Goal: Complete application form: Complete application form

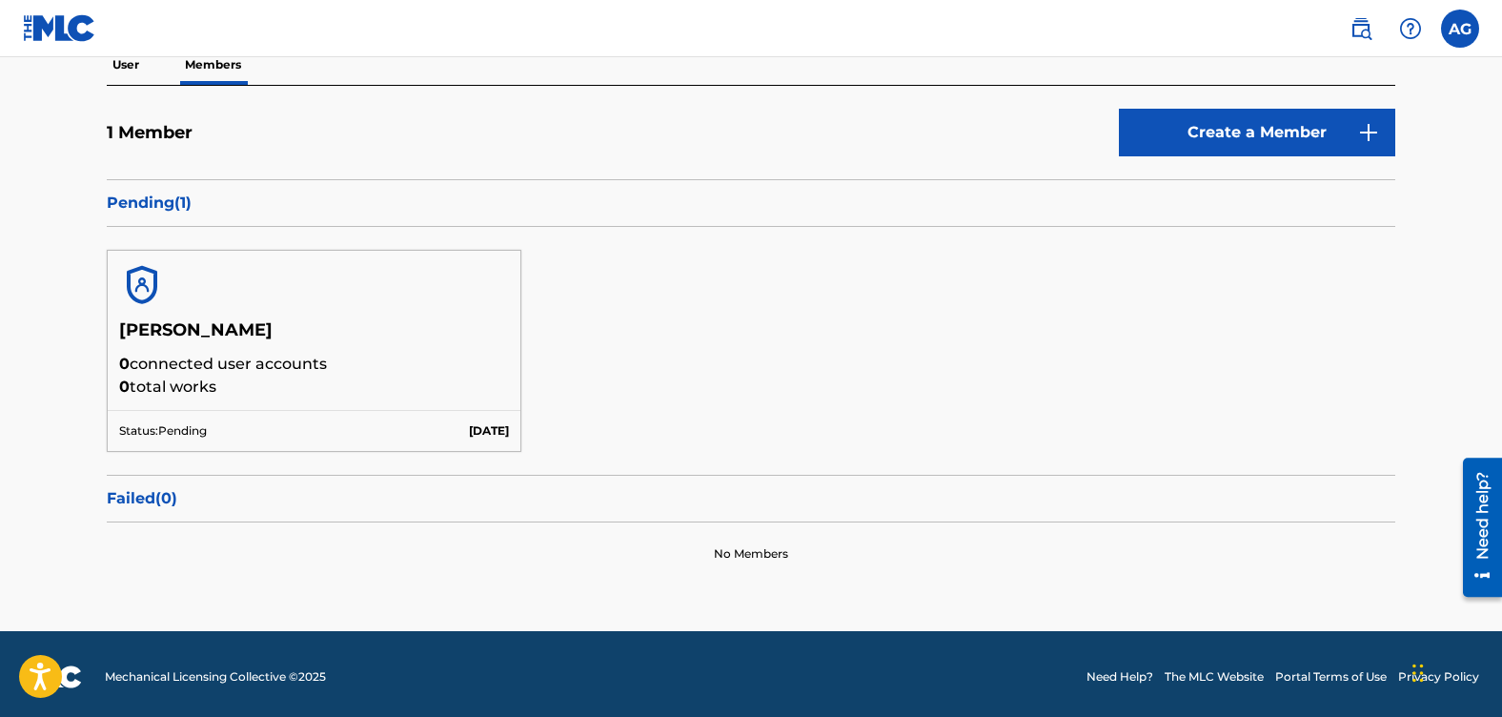
scroll to position [191, 0]
click at [1365, 130] on img at bounding box center [1368, 132] width 23 height 23
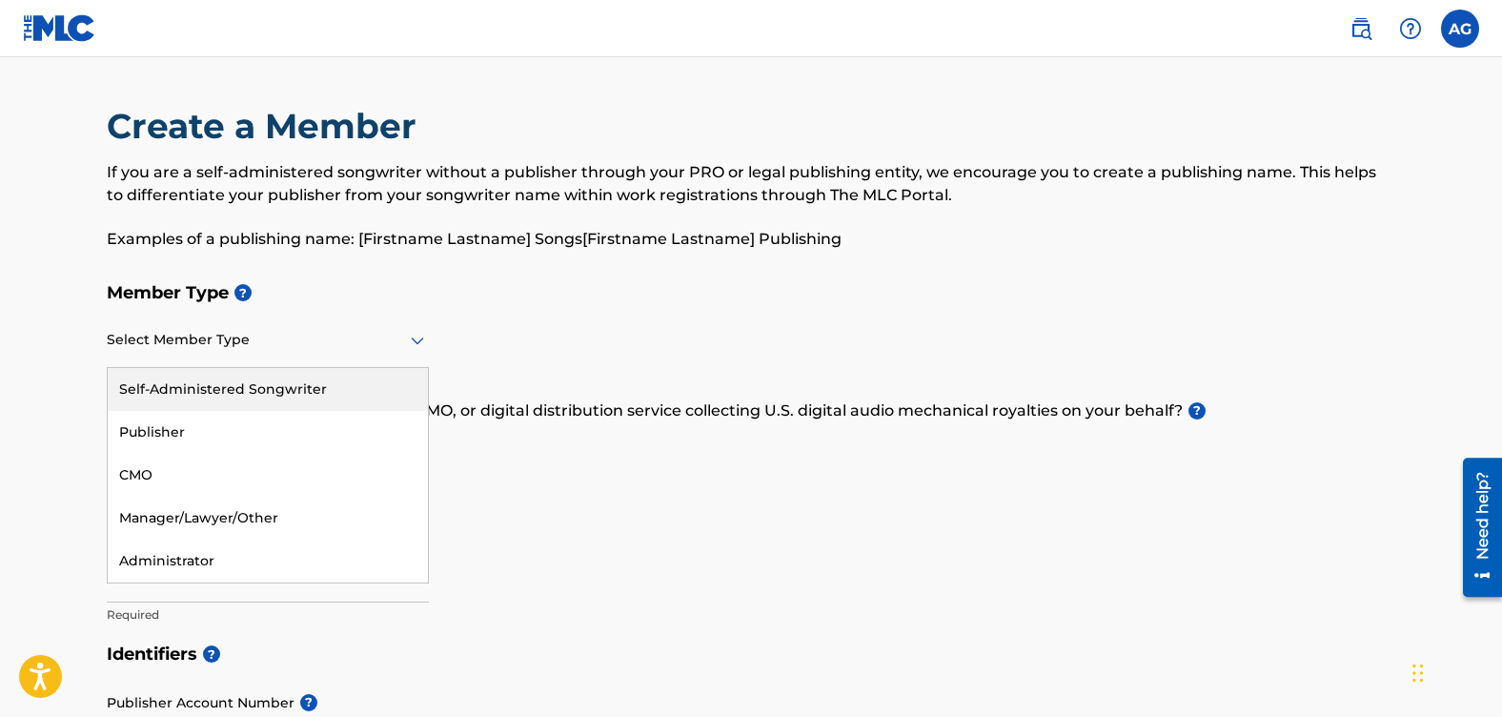
click at [411, 338] on icon at bounding box center [417, 341] width 13 height 8
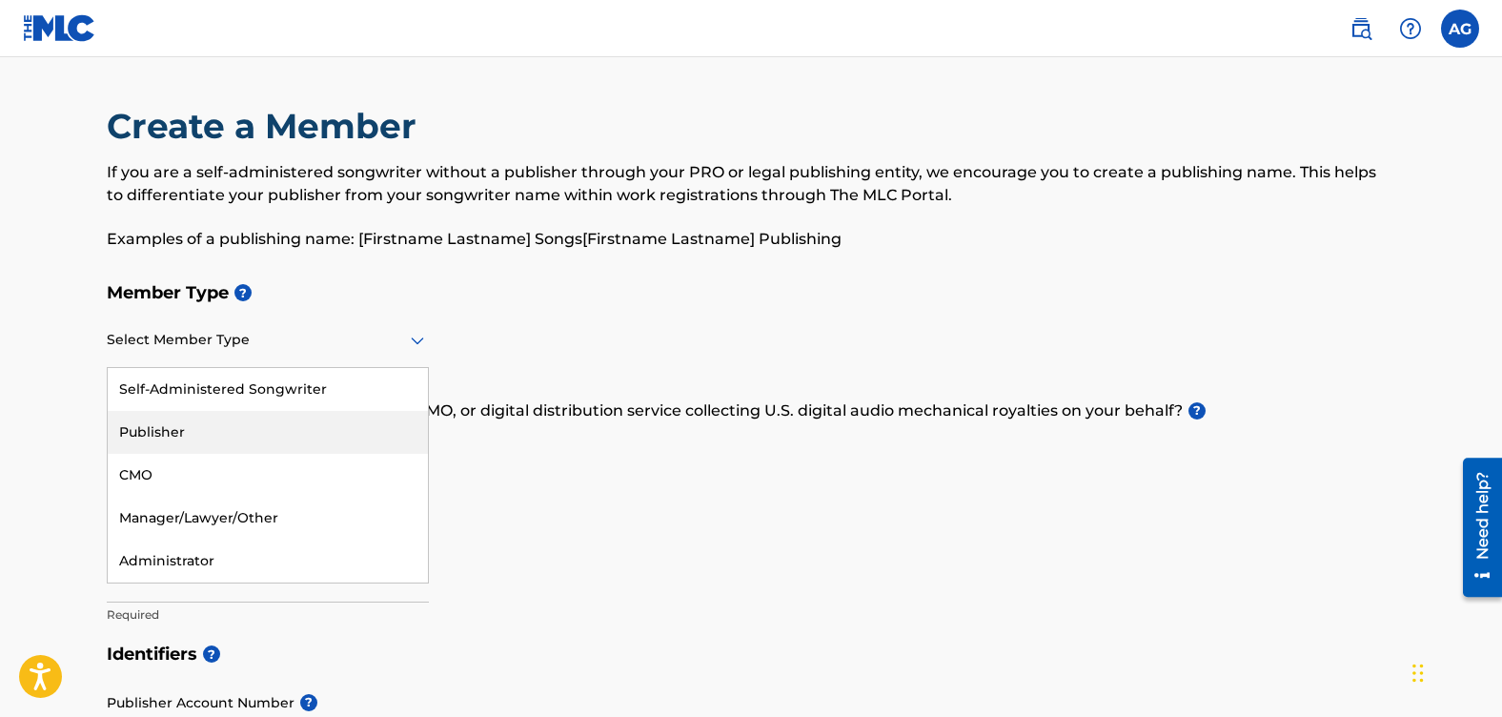
click at [156, 440] on div "Publisher" at bounding box center [268, 432] width 320 height 43
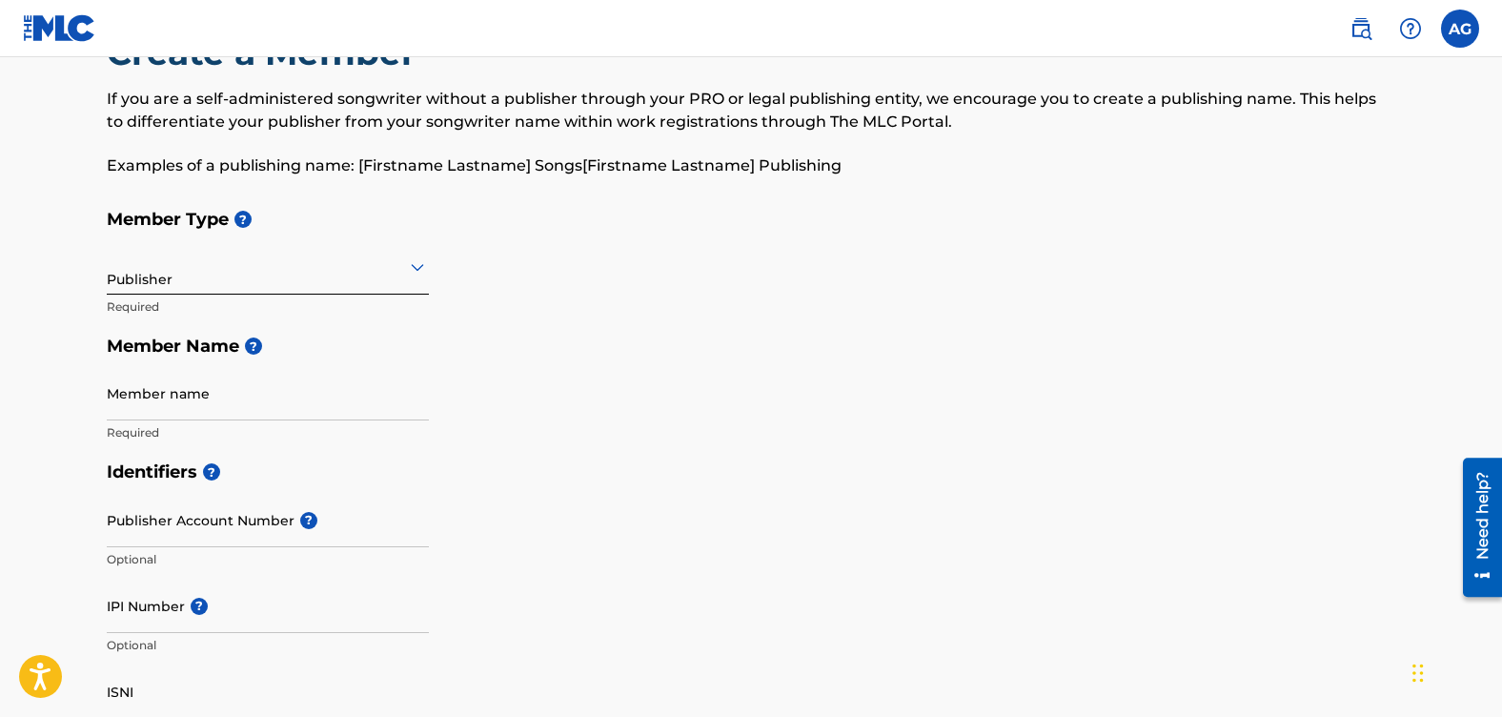
scroll to position [95, 0]
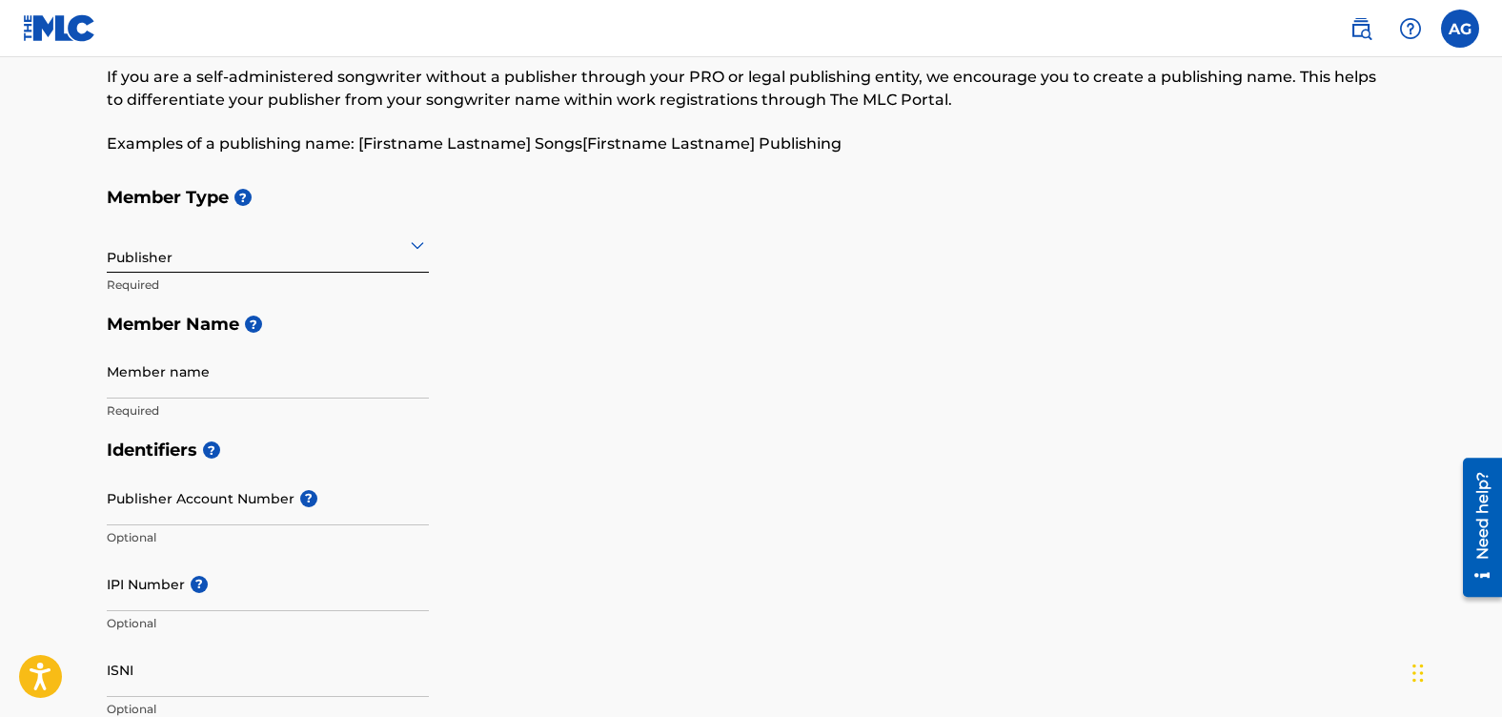
click at [1447, 25] on label at bounding box center [1460, 29] width 38 height 38
click at [1460, 29] on input "[PERSON_NAME] [EMAIL_ADDRESS][DOMAIN_NAME] Notification Preferences Profile Log…" at bounding box center [1460, 29] width 0 height 0
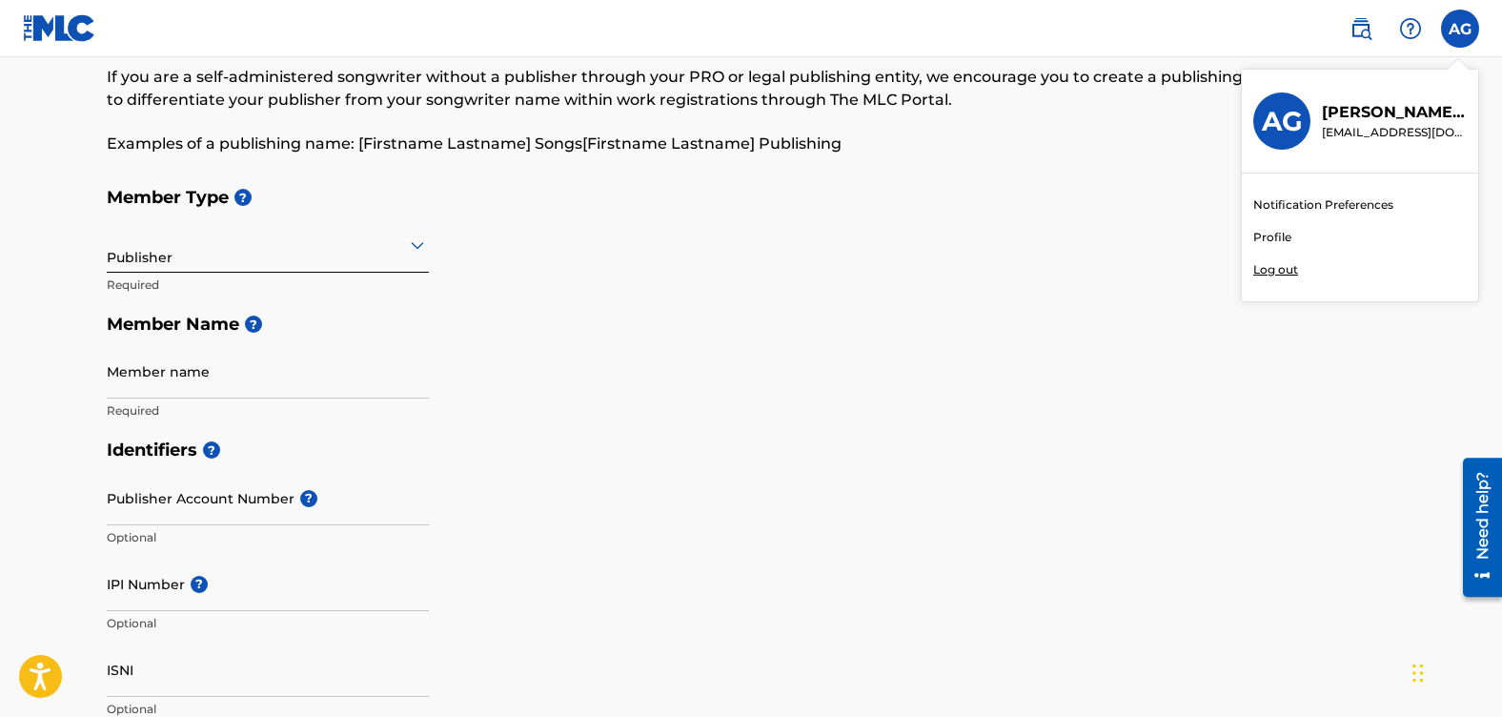
click at [1281, 231] on link "Profile" at bounding box center [1272, 237] width 38 height 17
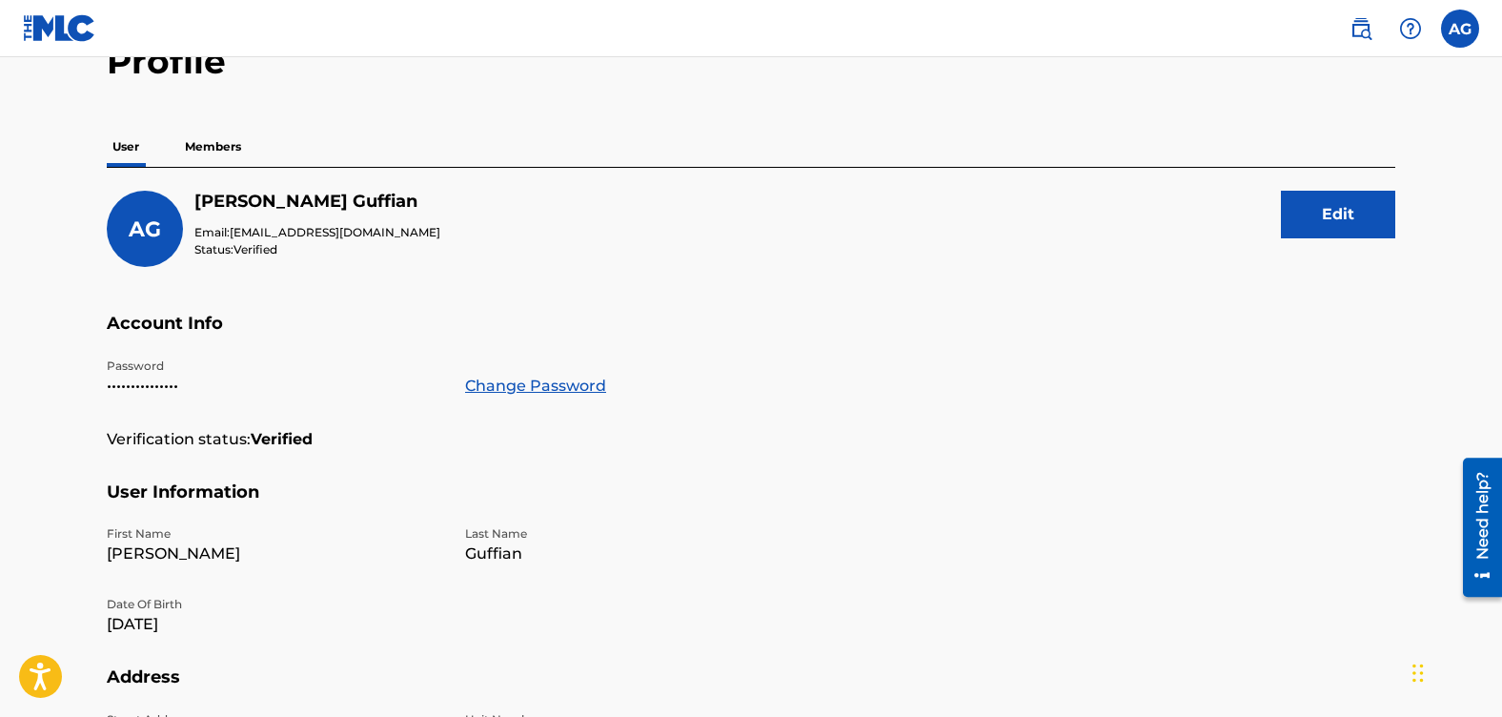
scroll to position [90, 0]
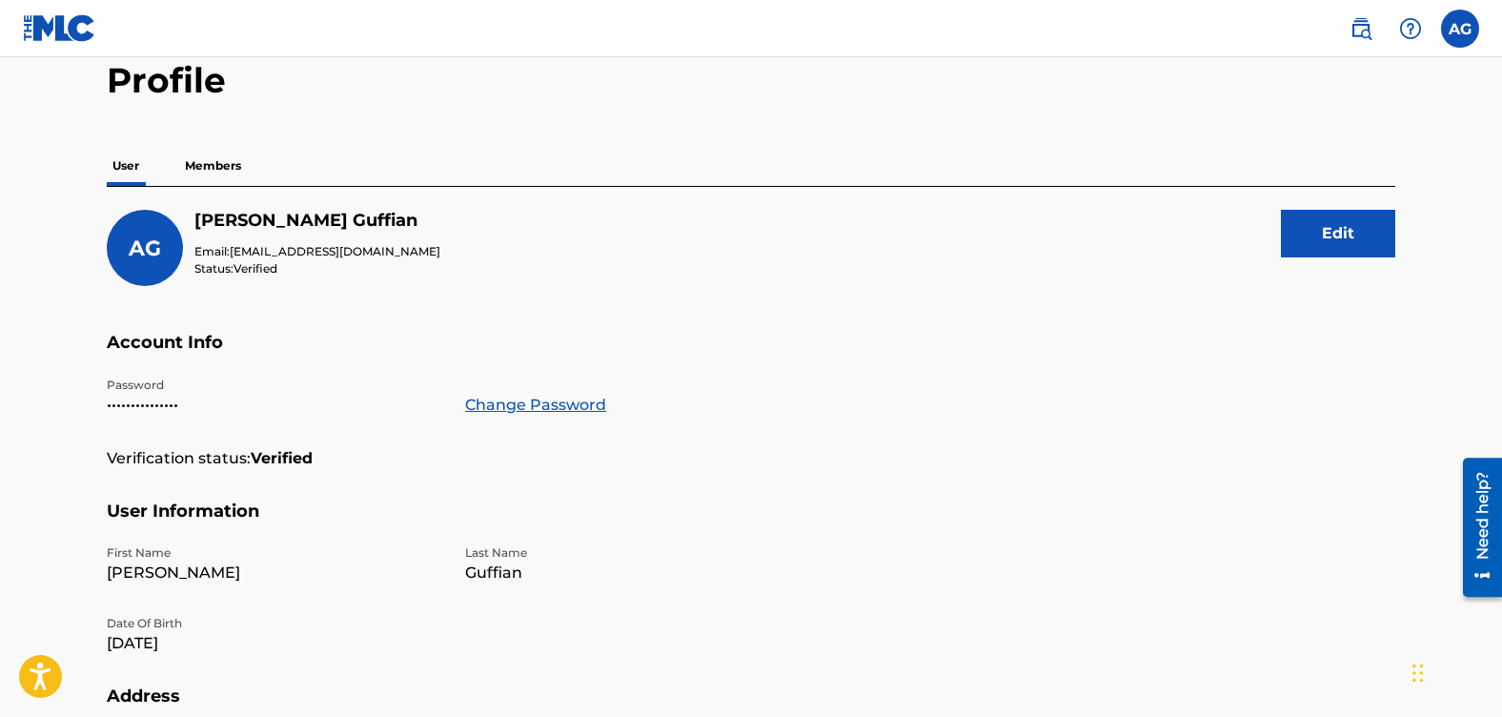
click at [1361, 222] on button "Edit" at bounding box center [1338, 234] width 114 height 48
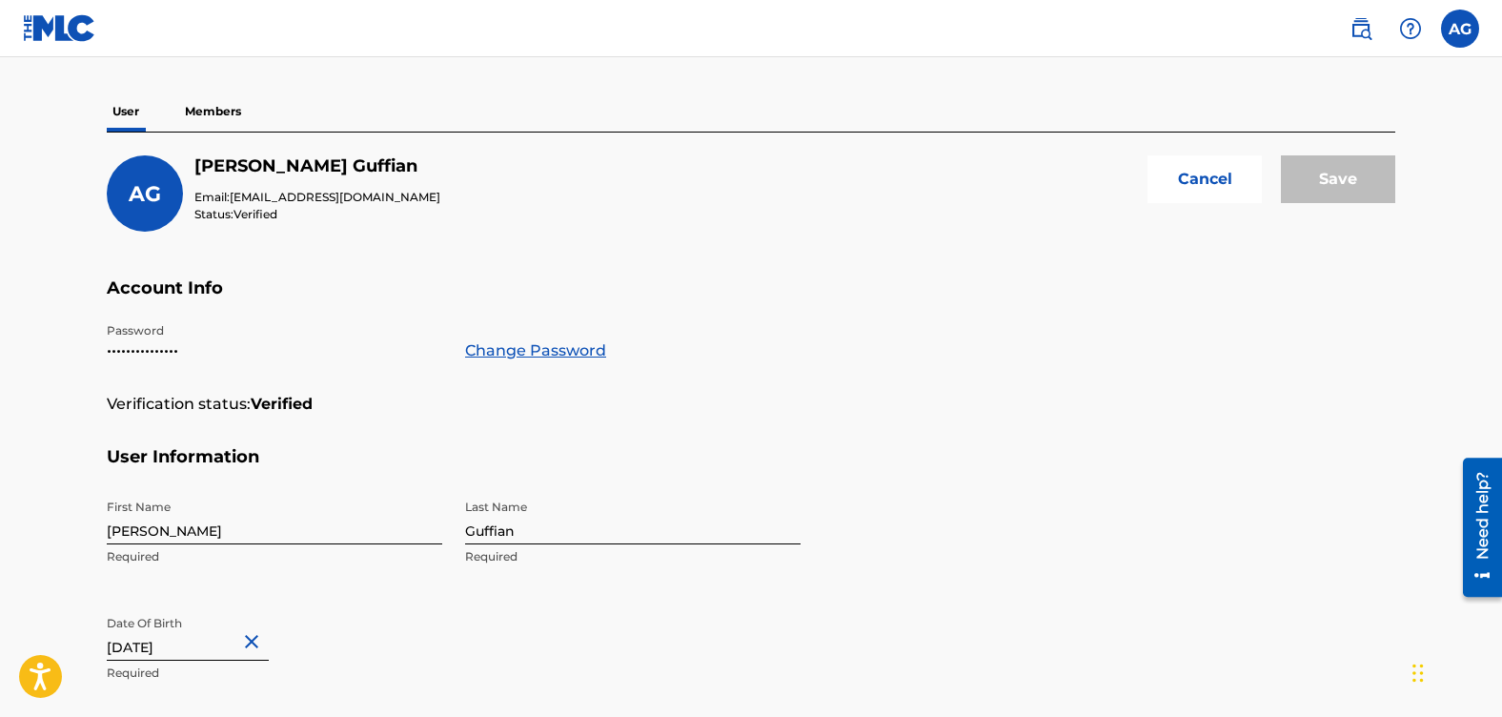
scroll to position [49, 0]
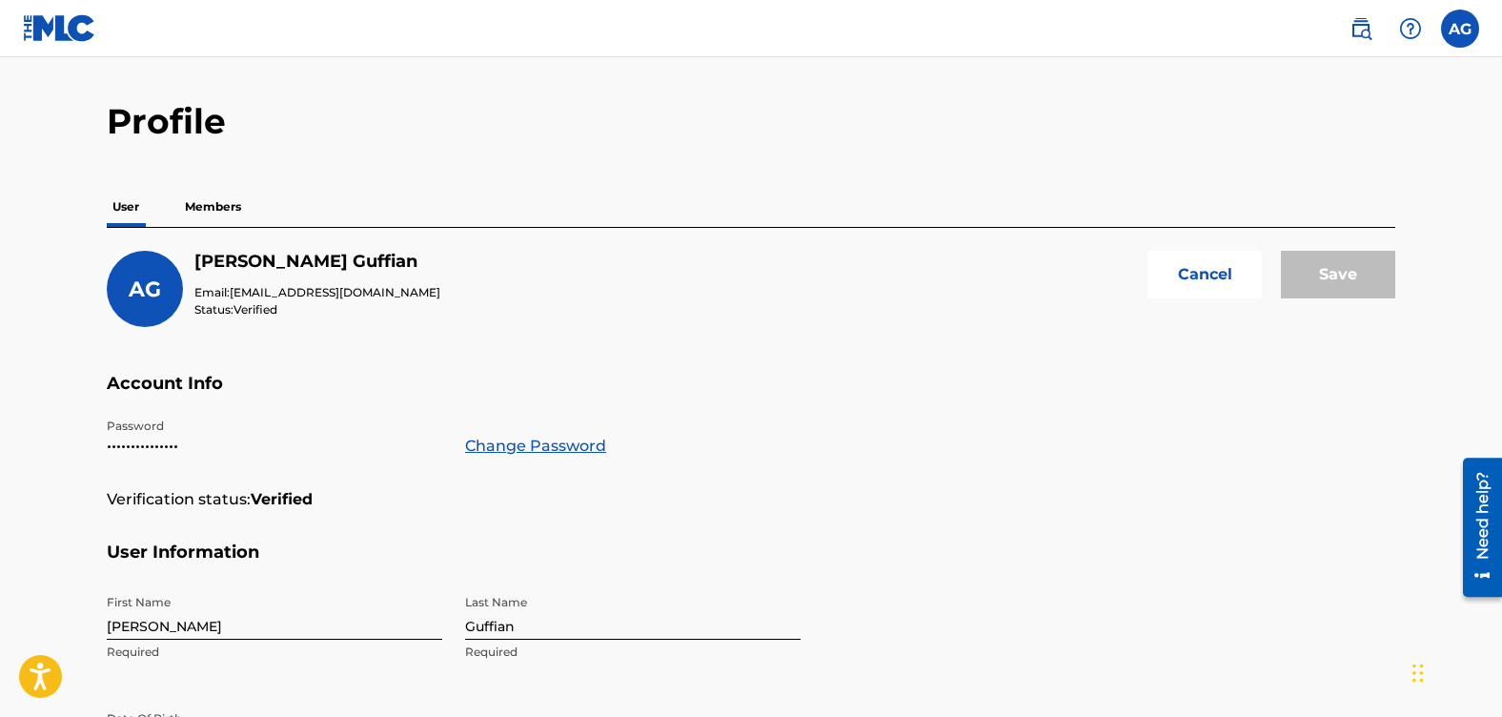
click at [1345, 273] on div "Save" at bounding box center [1338, 289] width 114 height 76
click at [1341, 275] on div "Save" at bounding box center [1338, 289] width 114 height 76
click at [223, 202] on p "Members" at bounding box center [213, 207] width 68 height 40
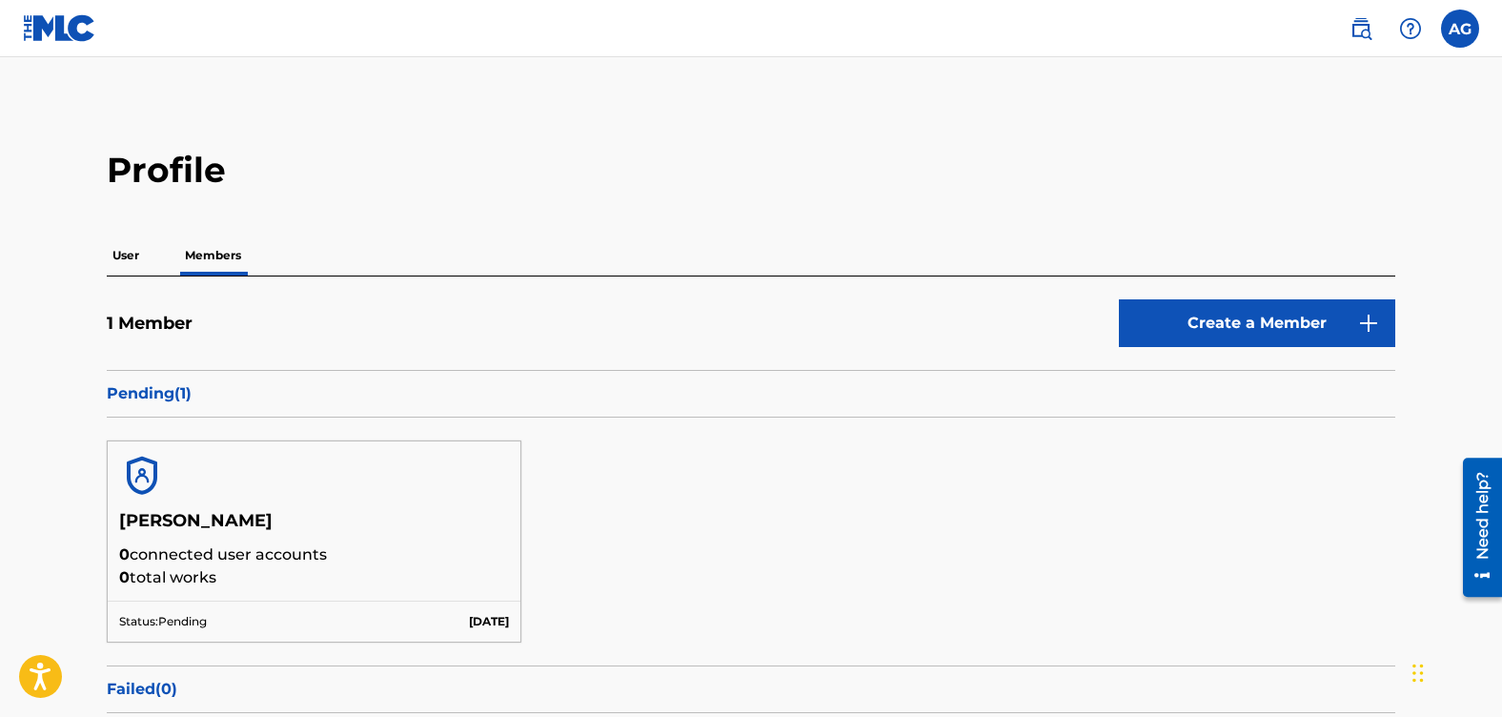
scroll to position [95, 0]
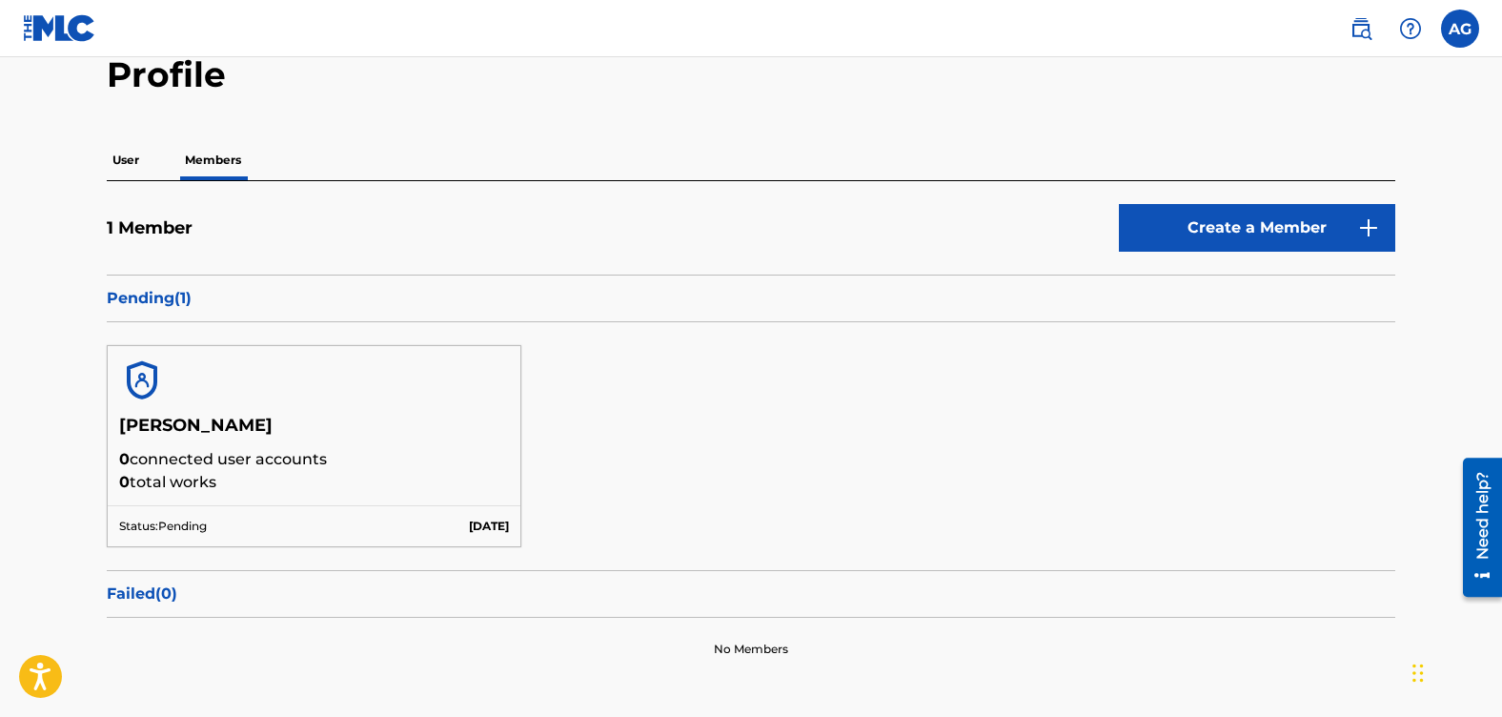
click at [1363, 218] on img at bounding box center [1368, 227] width 23 height 23
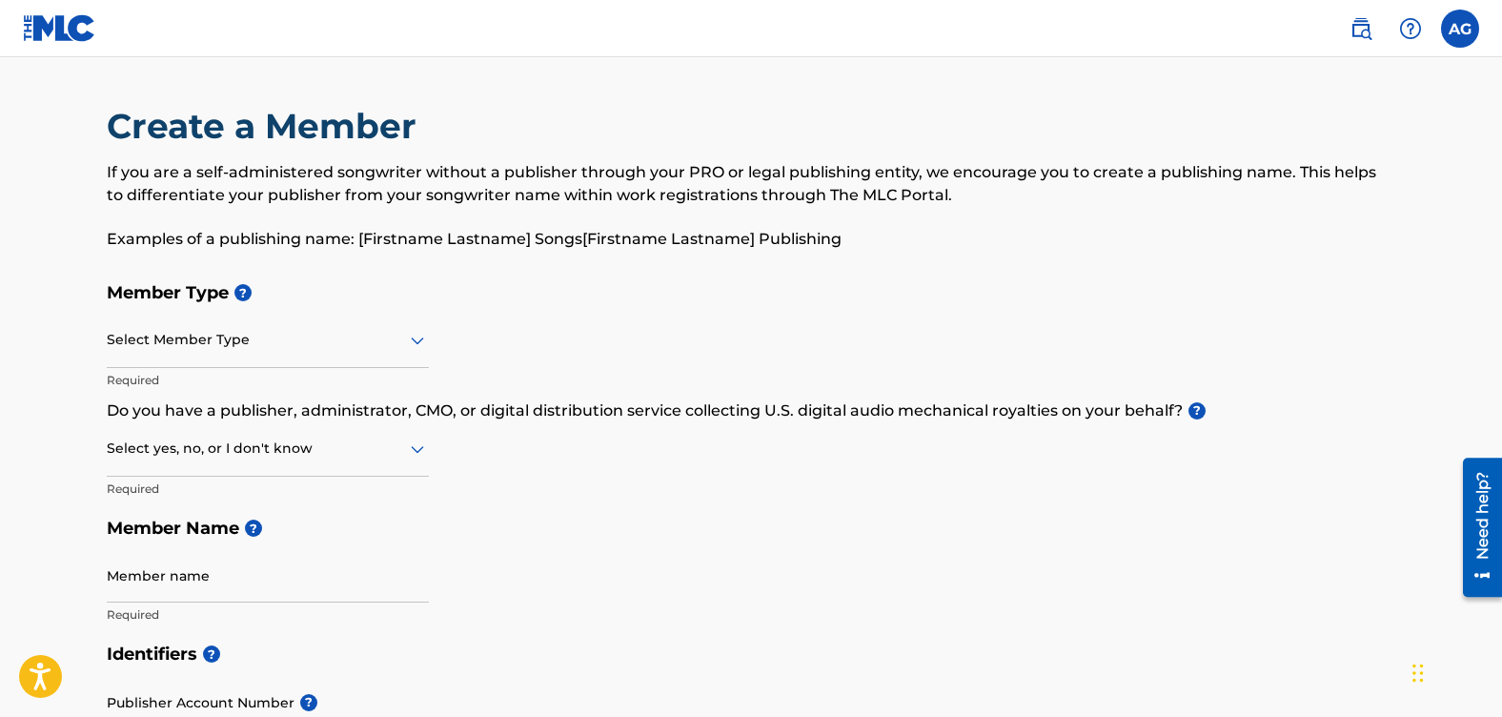
click at [418, 339] on icon at bounding box center [417, 340] width 23 height 23
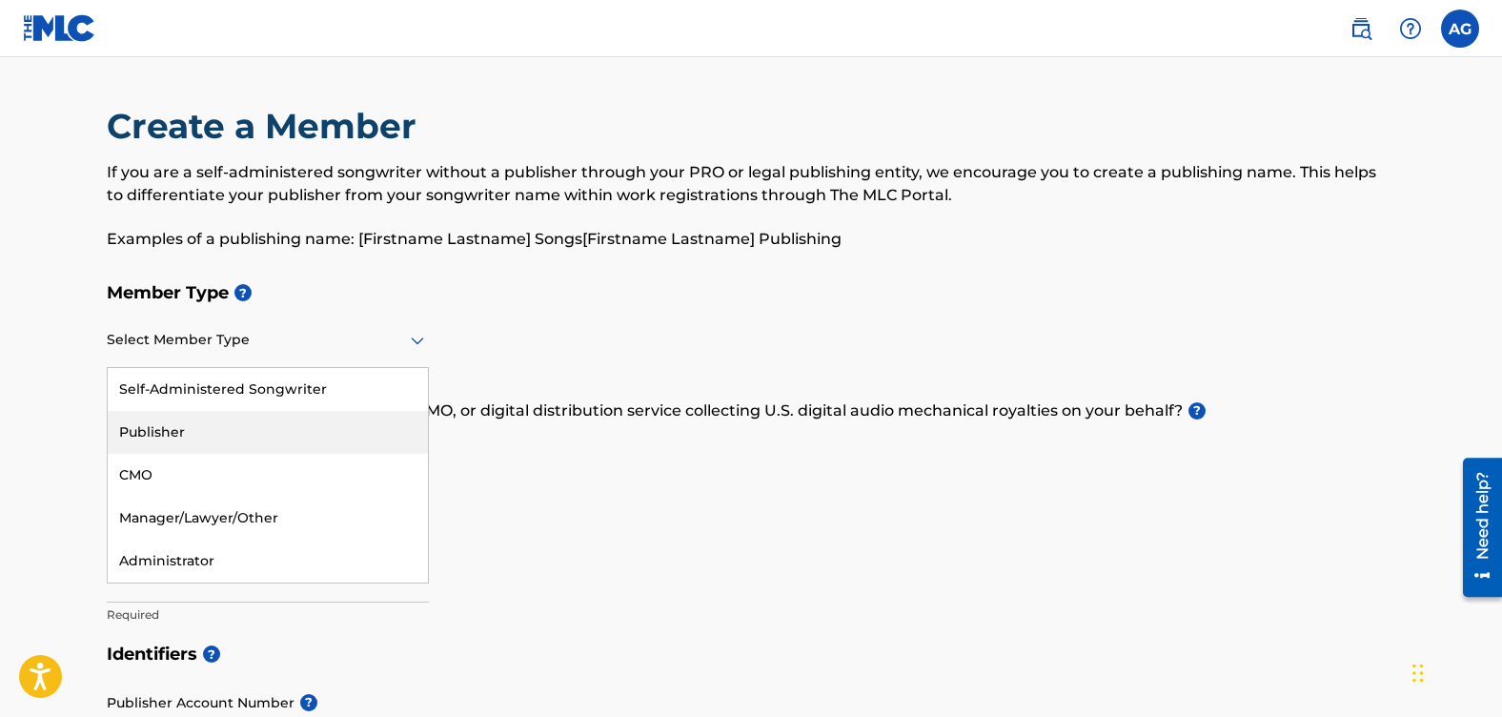
click at [197, 436] on div "Publisher" at bounding box center [268, 432] width 320 height 43
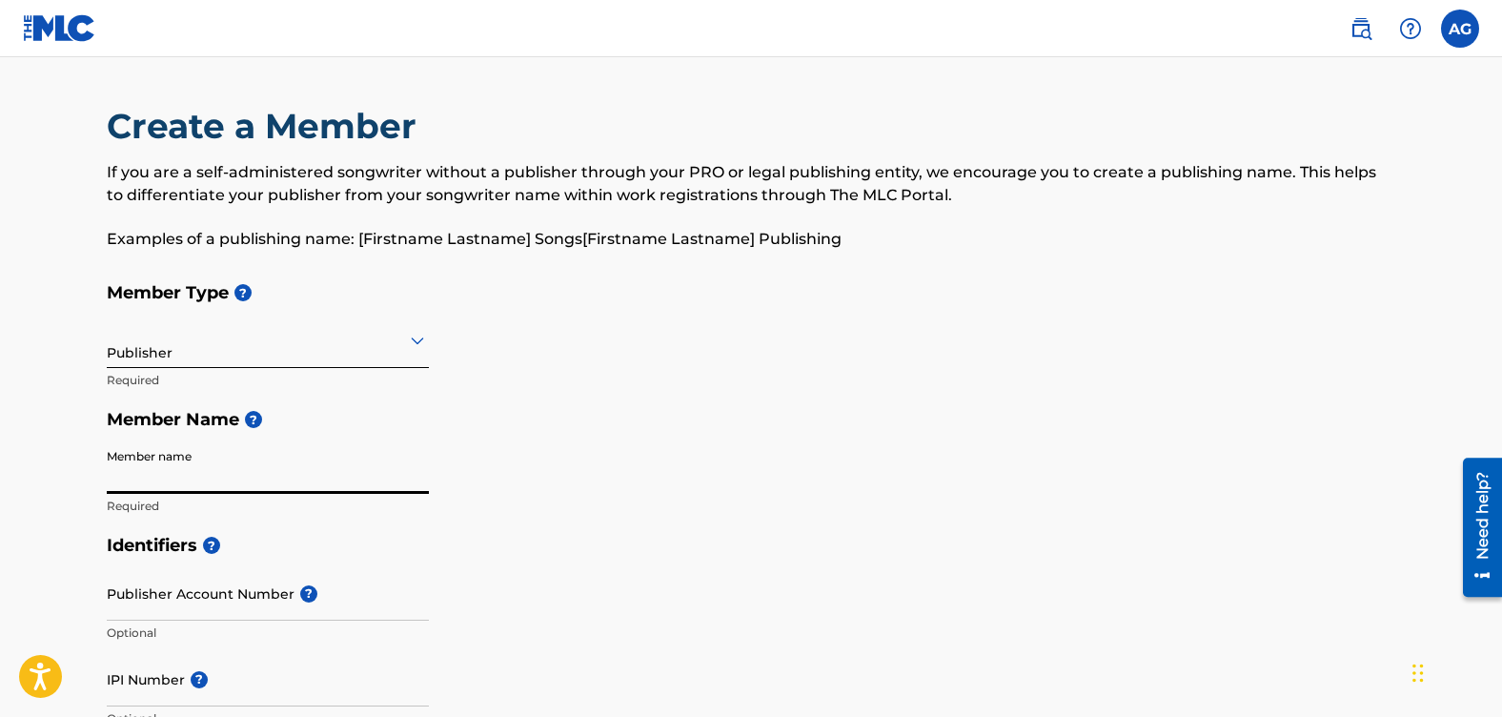
click at [228, 465] on input "Member name" at bounding box center [268, 466] width 322 height 54
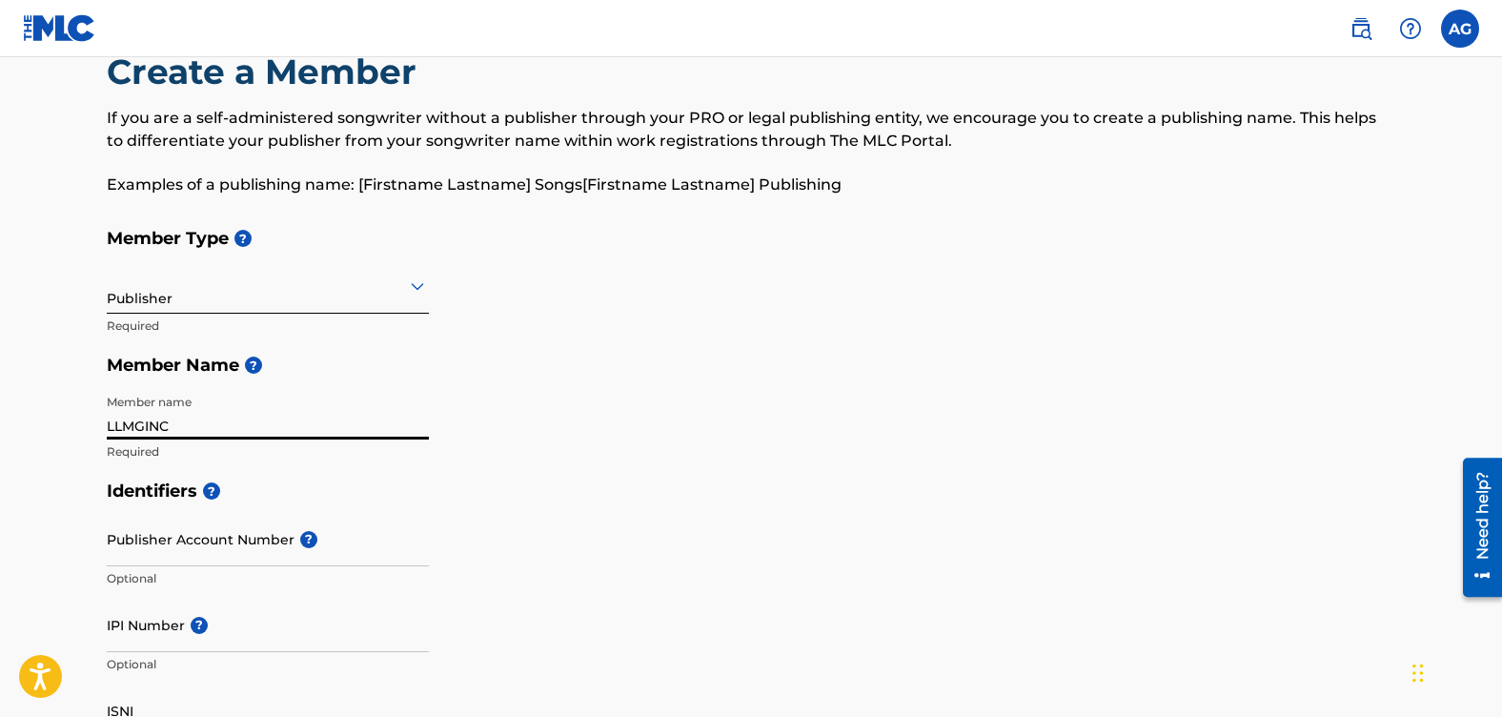
scroll to position [191, 0]
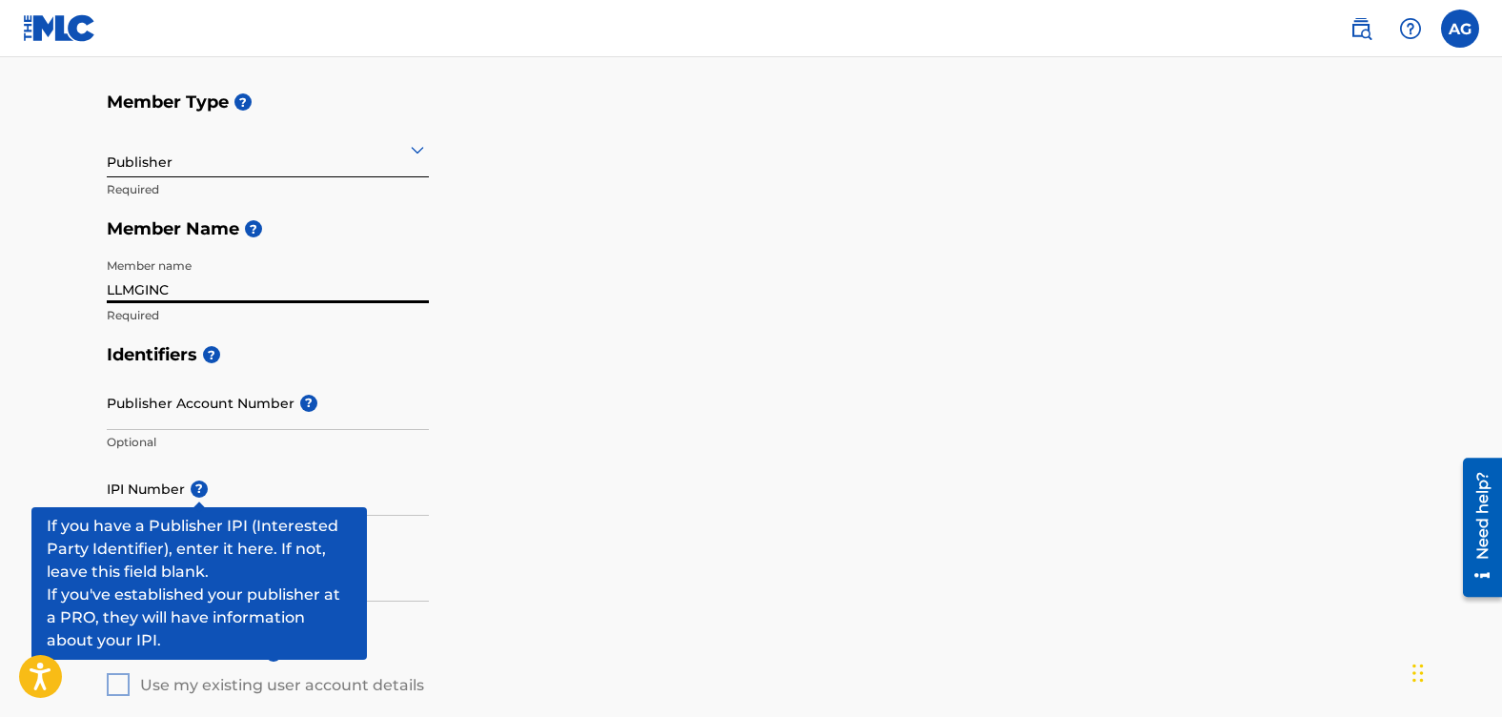
type input "LLMGINC"
click at [202, 483] on span "?" at bounding box center [199, 488] width 17 height 17
click at [202, 483] on input "IPI Number ?" at bounding box center [268, 488] width 322 height 54
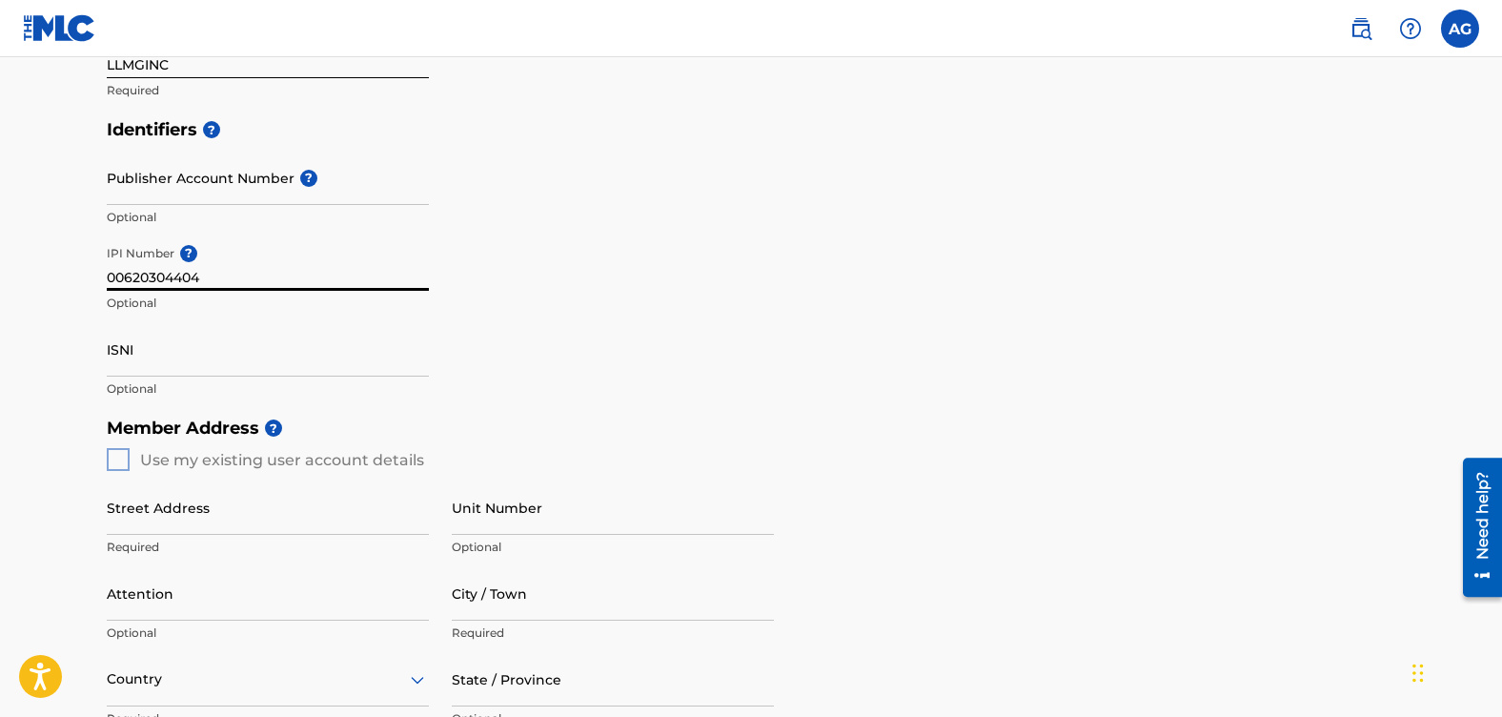
scroll to position [477, 0]
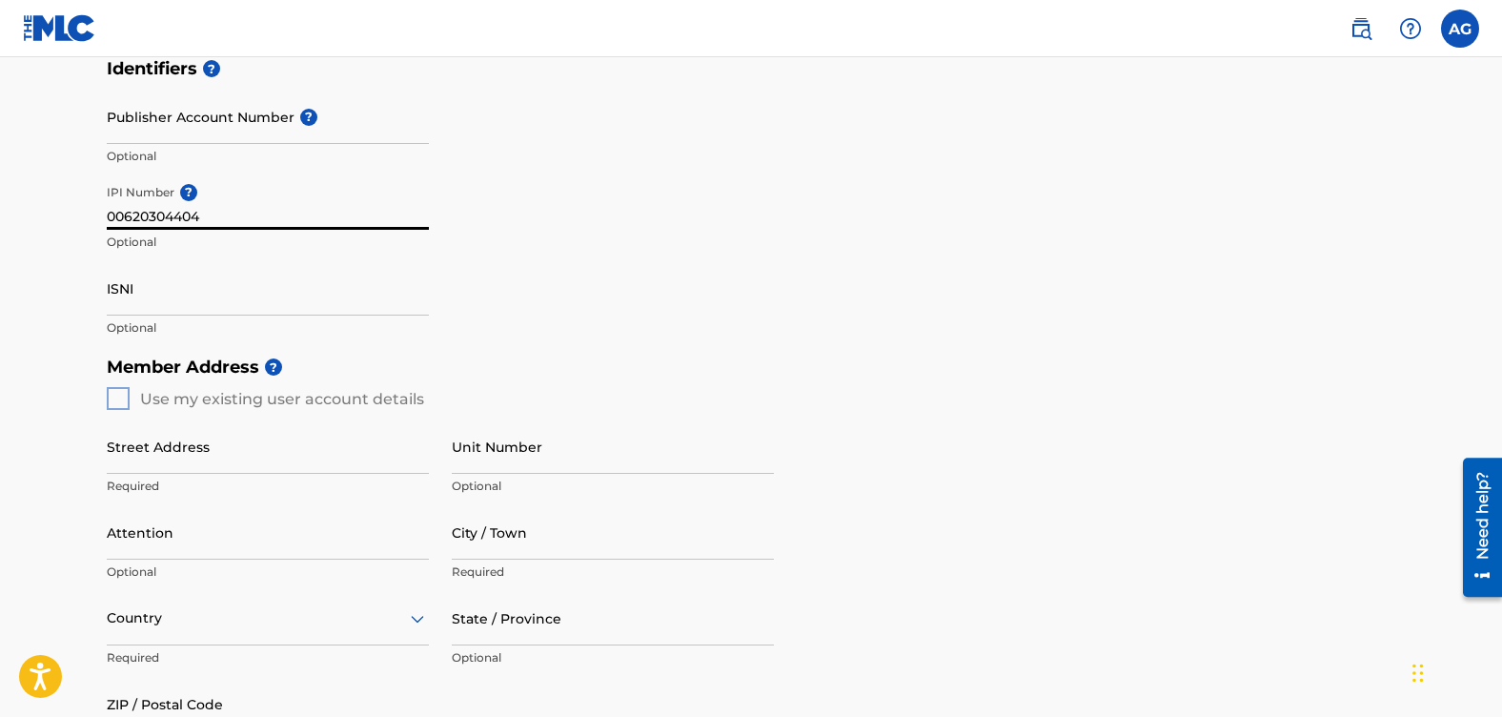
type input "00620304404"
click at [543, 303] on div "Identifiers ? Publisher Account Number ? Optional IPI Number ? 00620304404 Opti…" at bounding box center [751, 198] width 1289 height 298
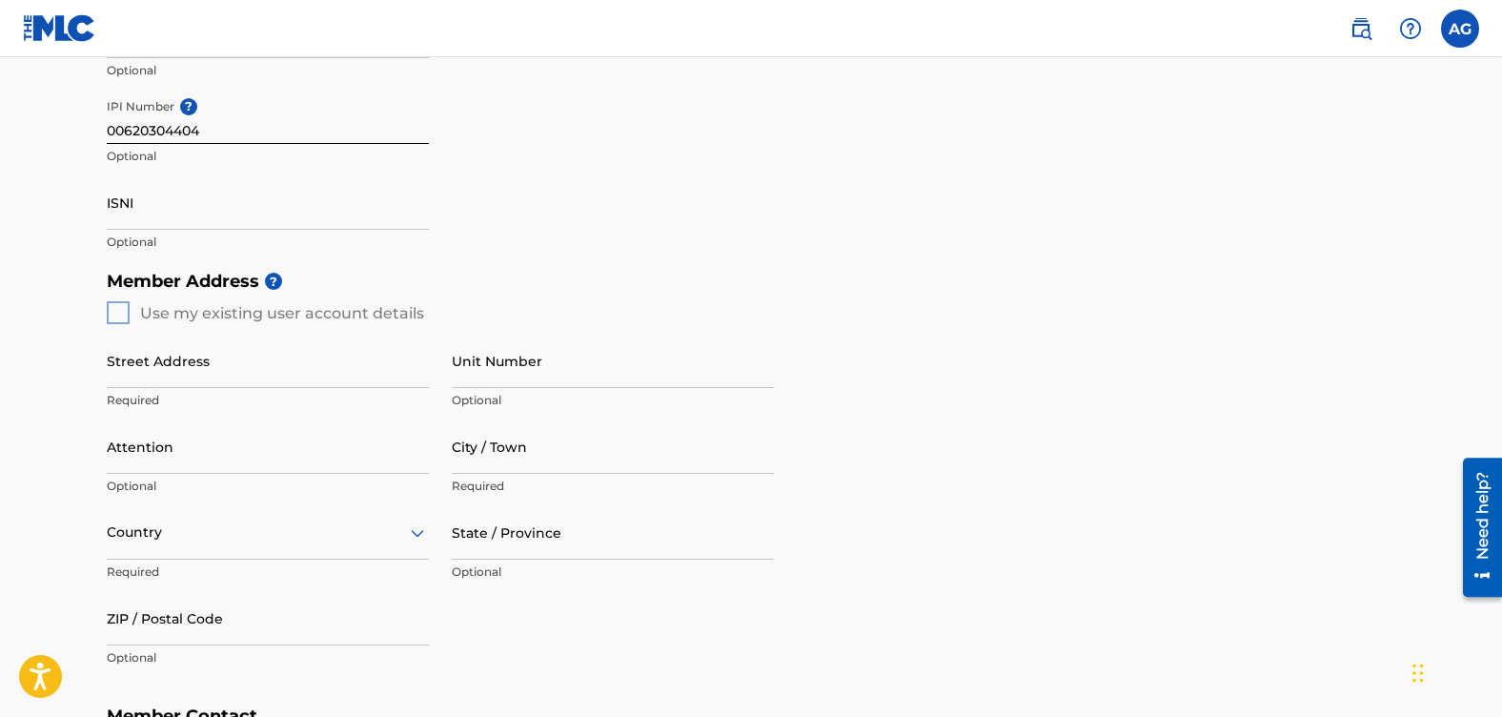
scroll to position [572, 0]
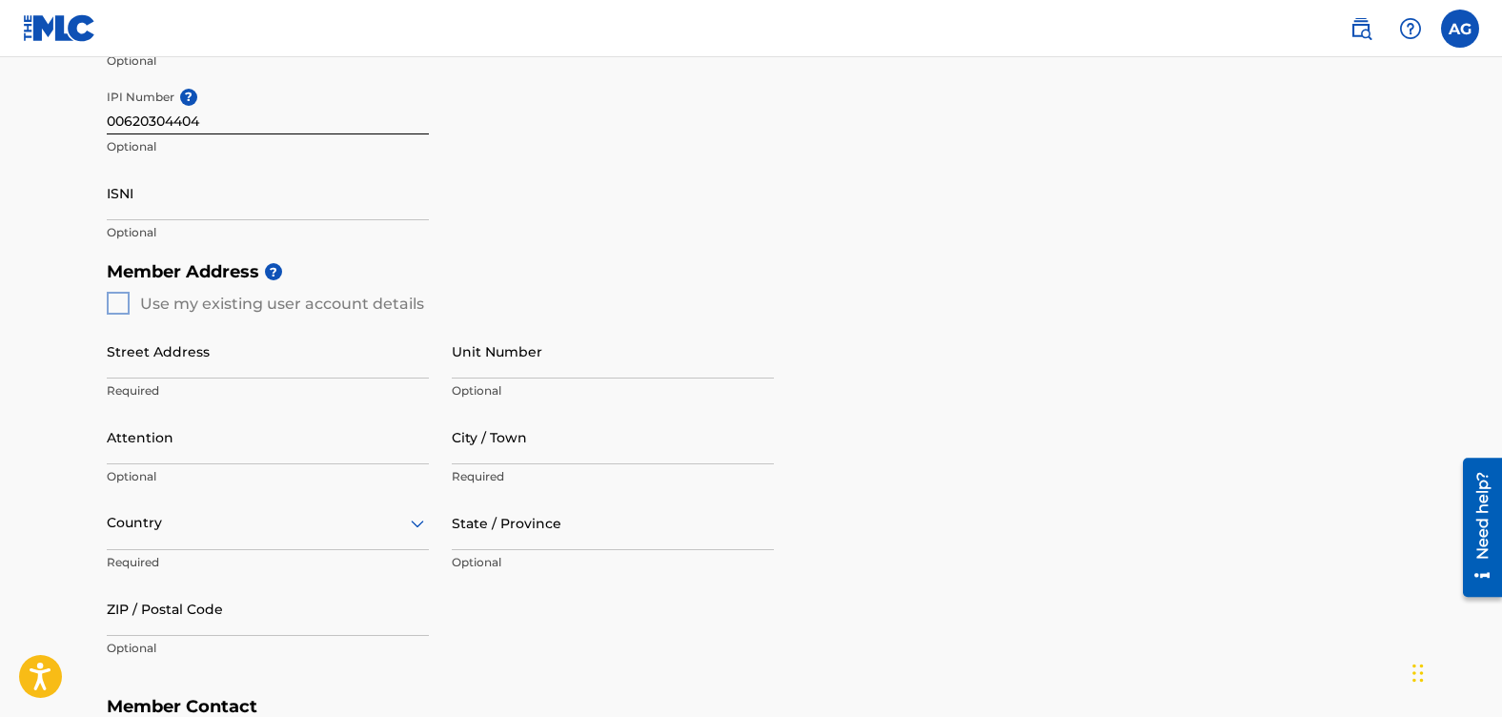
click at [116, 299] on div "Member Address ? Use my existing user account details Street Address Required U…" at bounding box center [751, 470] width 1289 height 436
click at [113, 309] on div "Member Address ? Use my existing user account details Street Address Required U…" at bounding box center [751, 470] width 1289 height 436
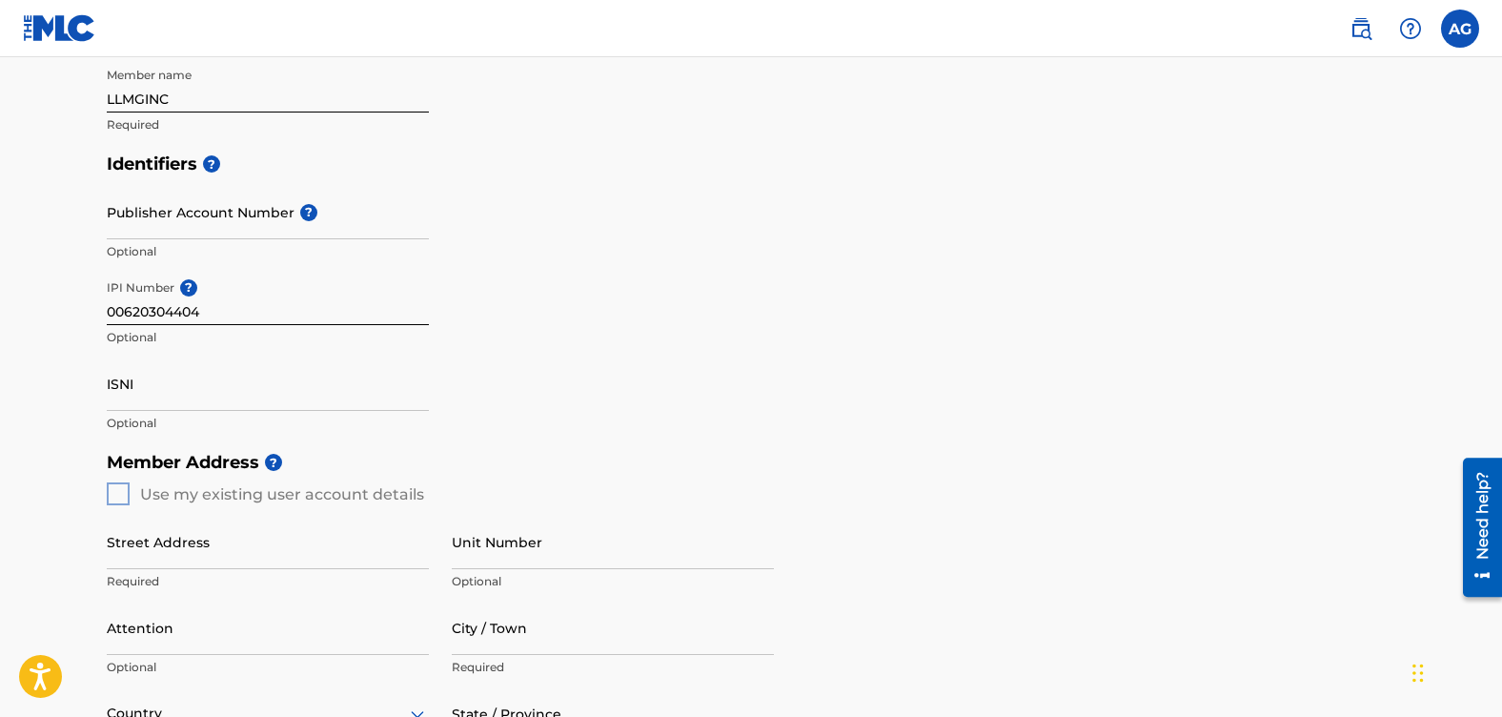
scroll to position [95, 0]
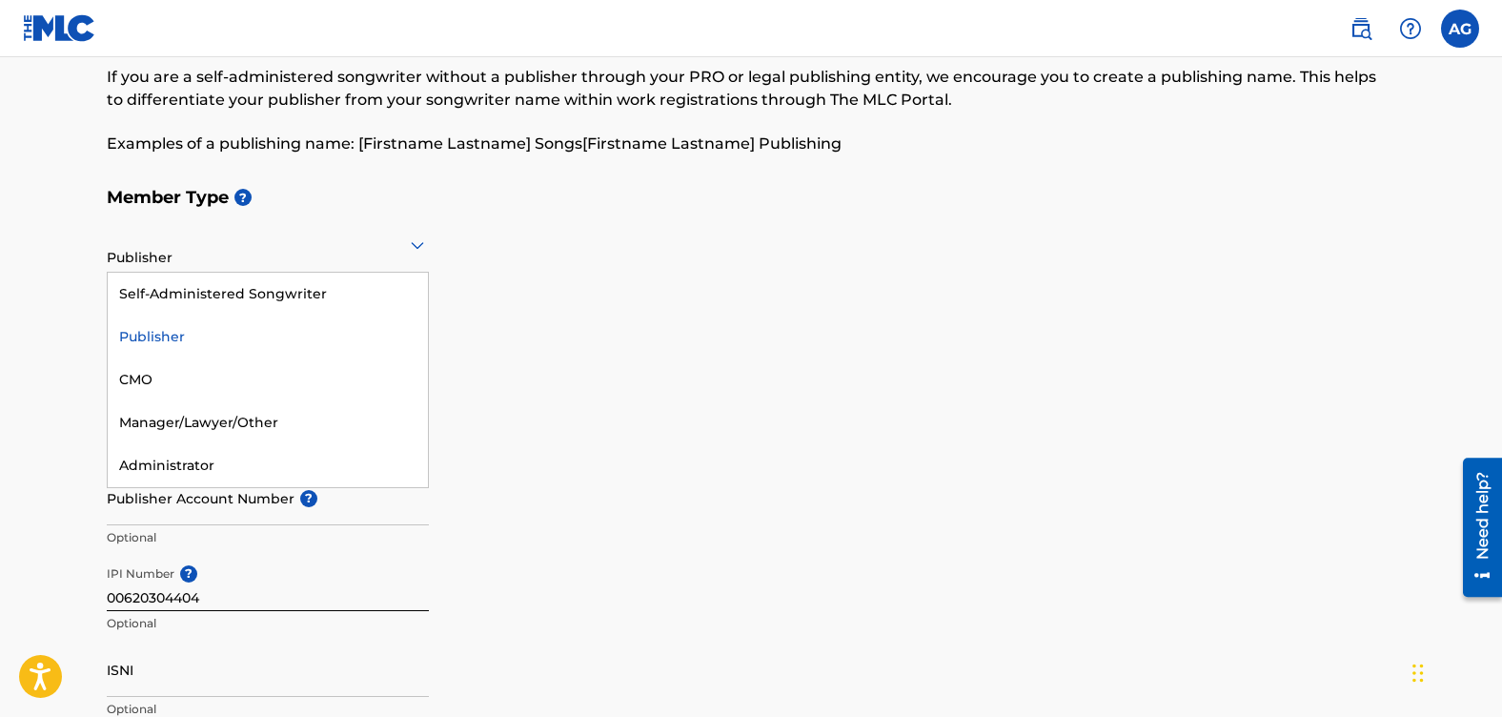
click at [410, 249] on icon at bounding box center [417, 245] width 23 height 23
click at [163, 334] on div "Publisher" at bounding box center [268, 337] width 320 height 43
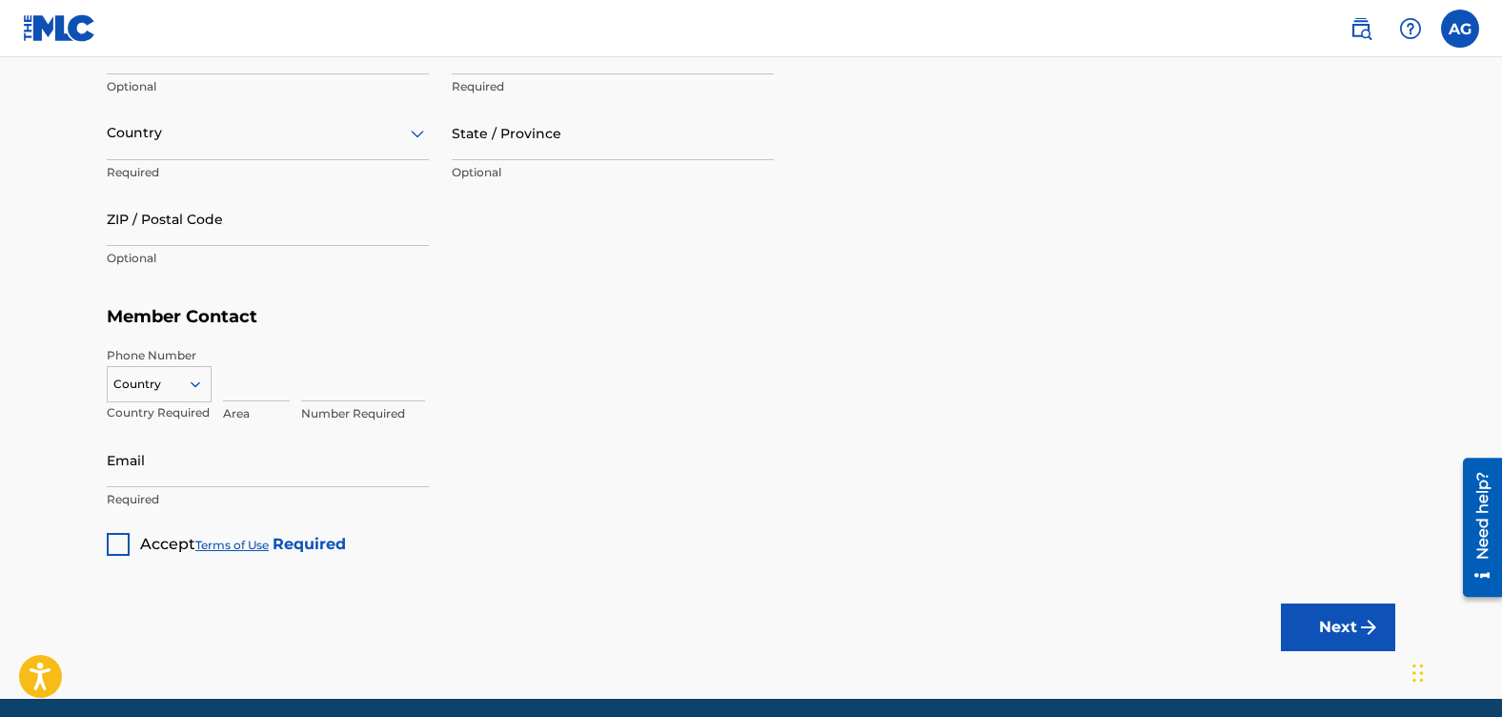
scroll to position [940, 0]
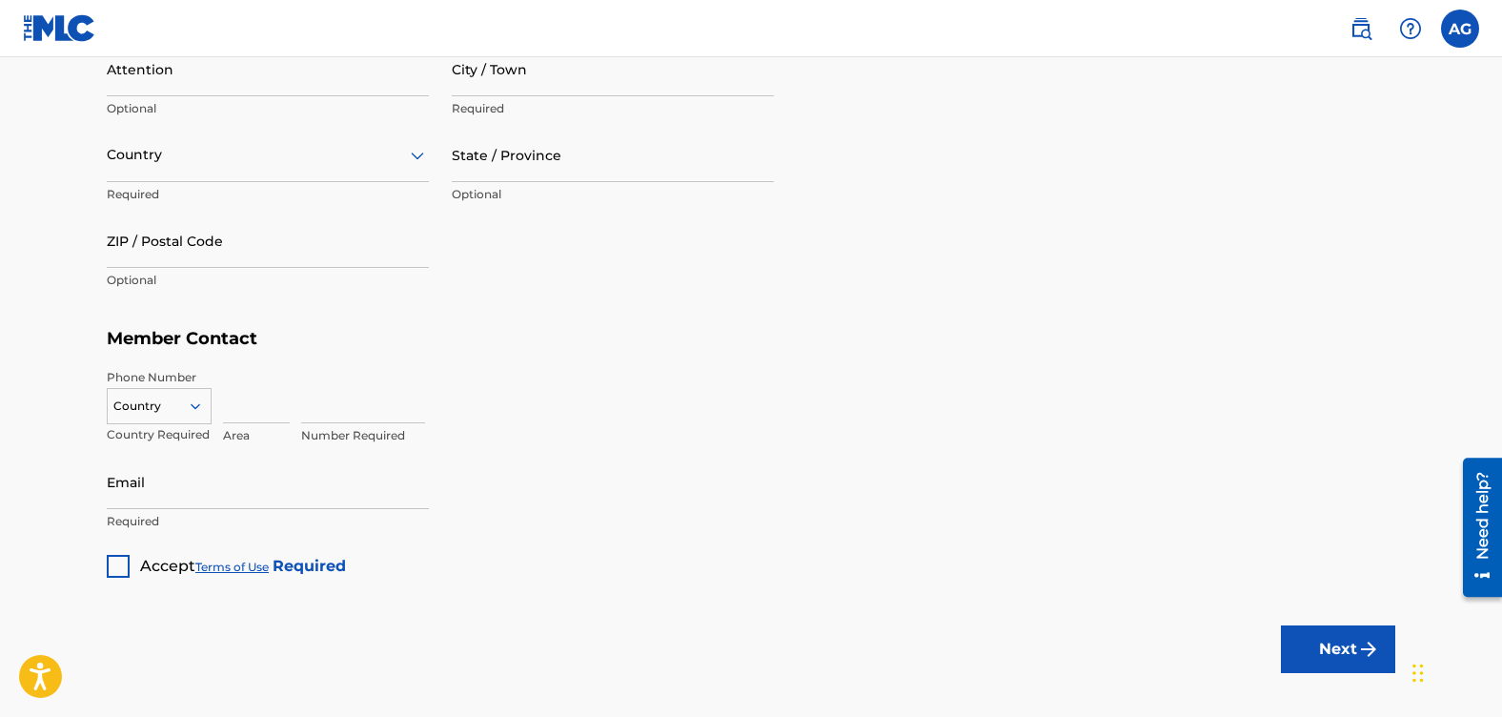
click at [117, 565] on div at bounding box center [118, 566] width 23 height 23
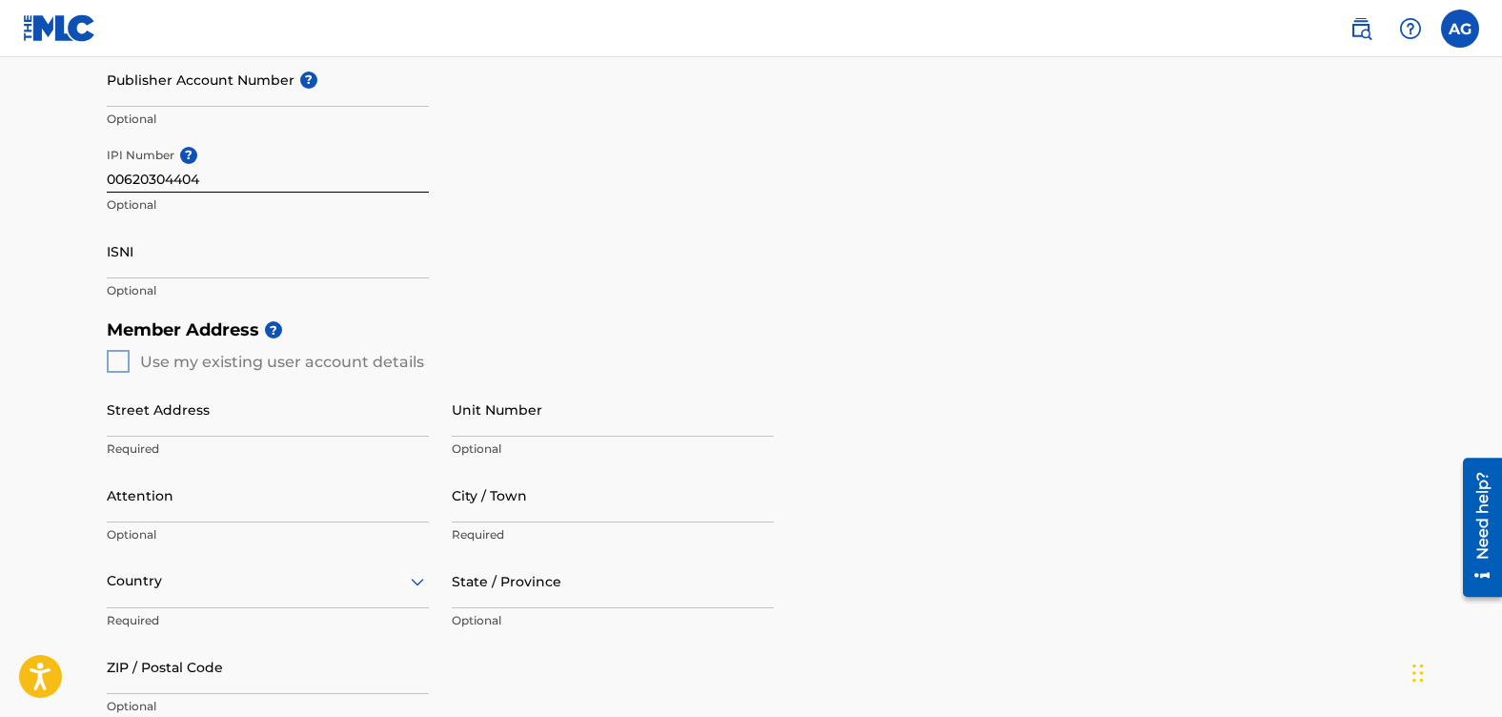
scroll to position [559, 0]
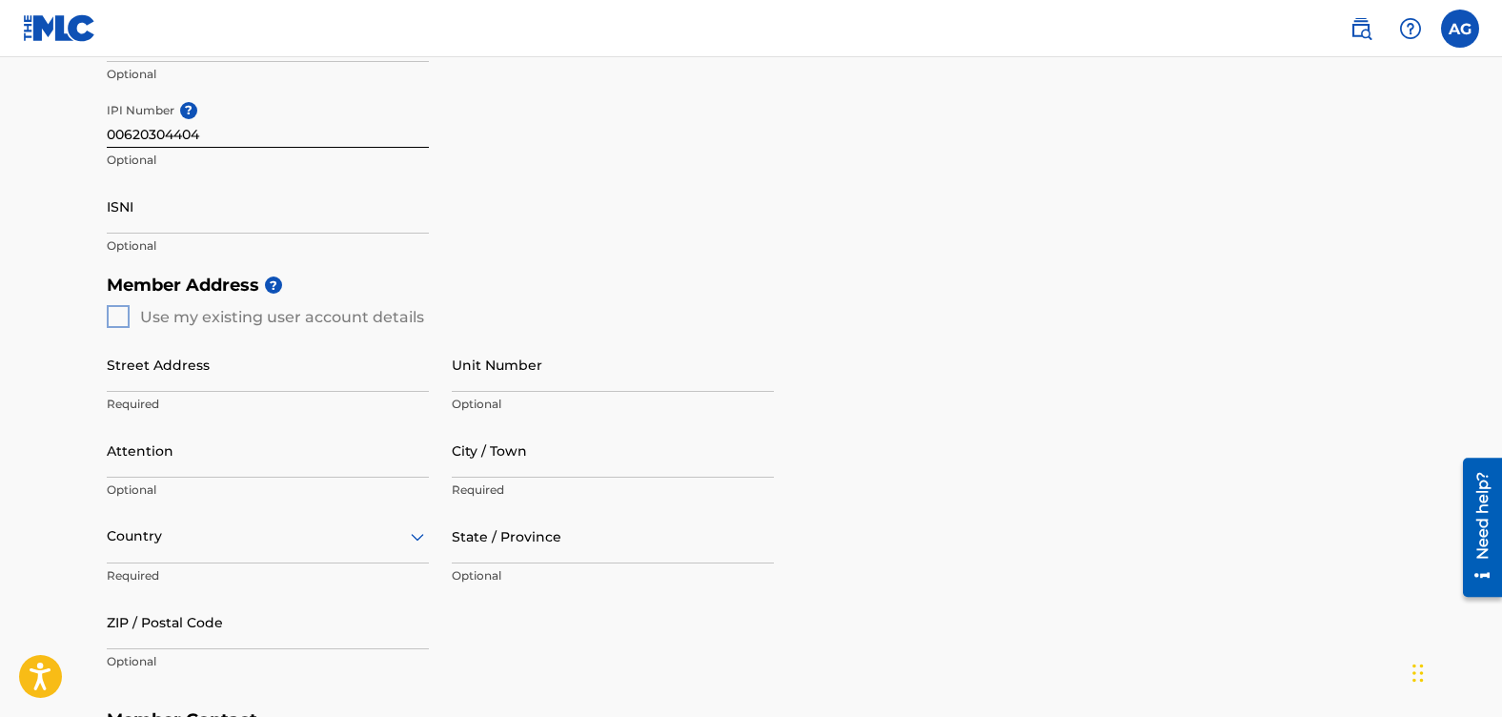
click at [118, 316] on div "Member Address ? Use my existing user account details Street Address Required U…" at bounding box center [751, 483] width 1289 height 436
click at [129, 383] on input "Street Address" at bounding box center [268, 364] width 322 height 54
type input "101 west 147"
type input "16A"
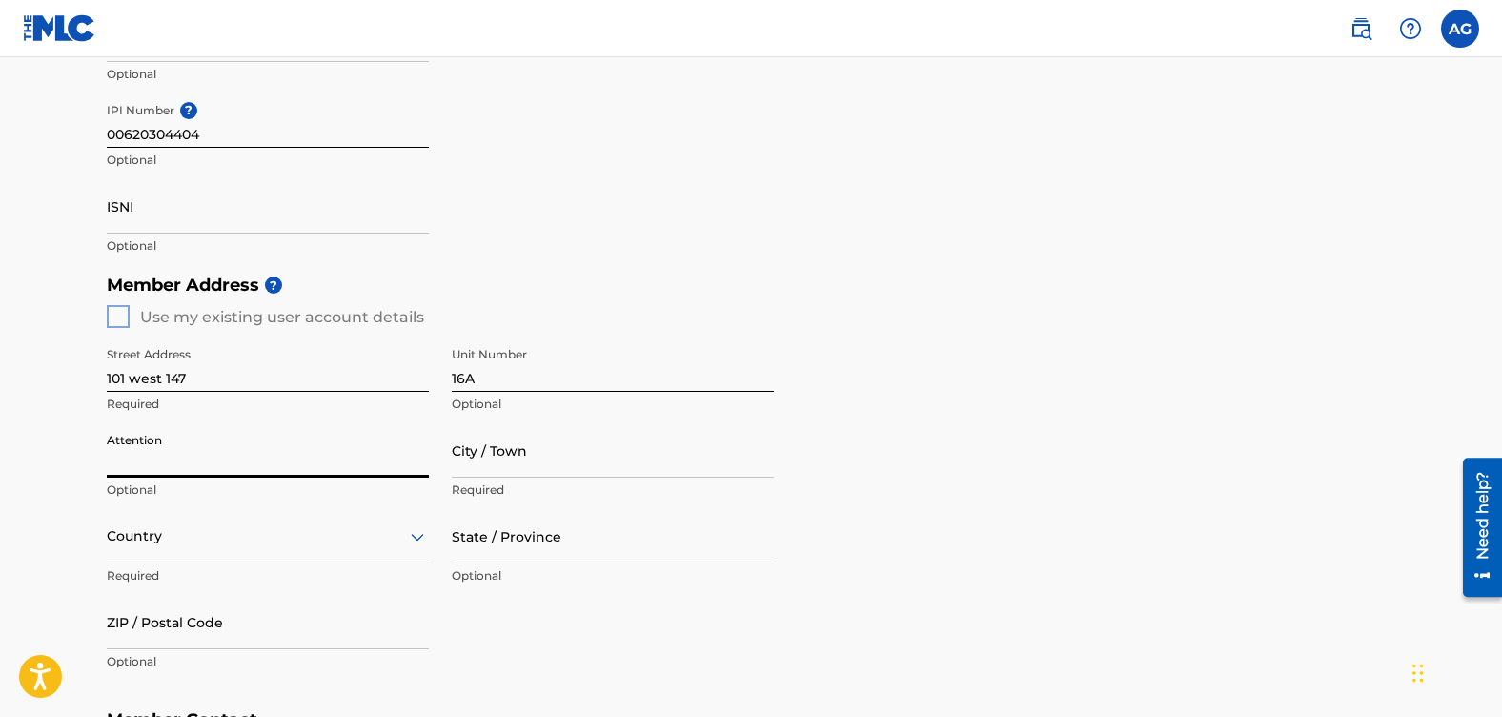
click at [247, 467] on input "Attention" at bounding box center [268, 450] width 322 height 54
type input "[PERSON_NAME]"
click at [510, 449] on input "City / Town" at bounding box center [613, 450] width 322 height 54
type input "[US_STATE]"
type input "[GEOGRAPHIC_DATA]"
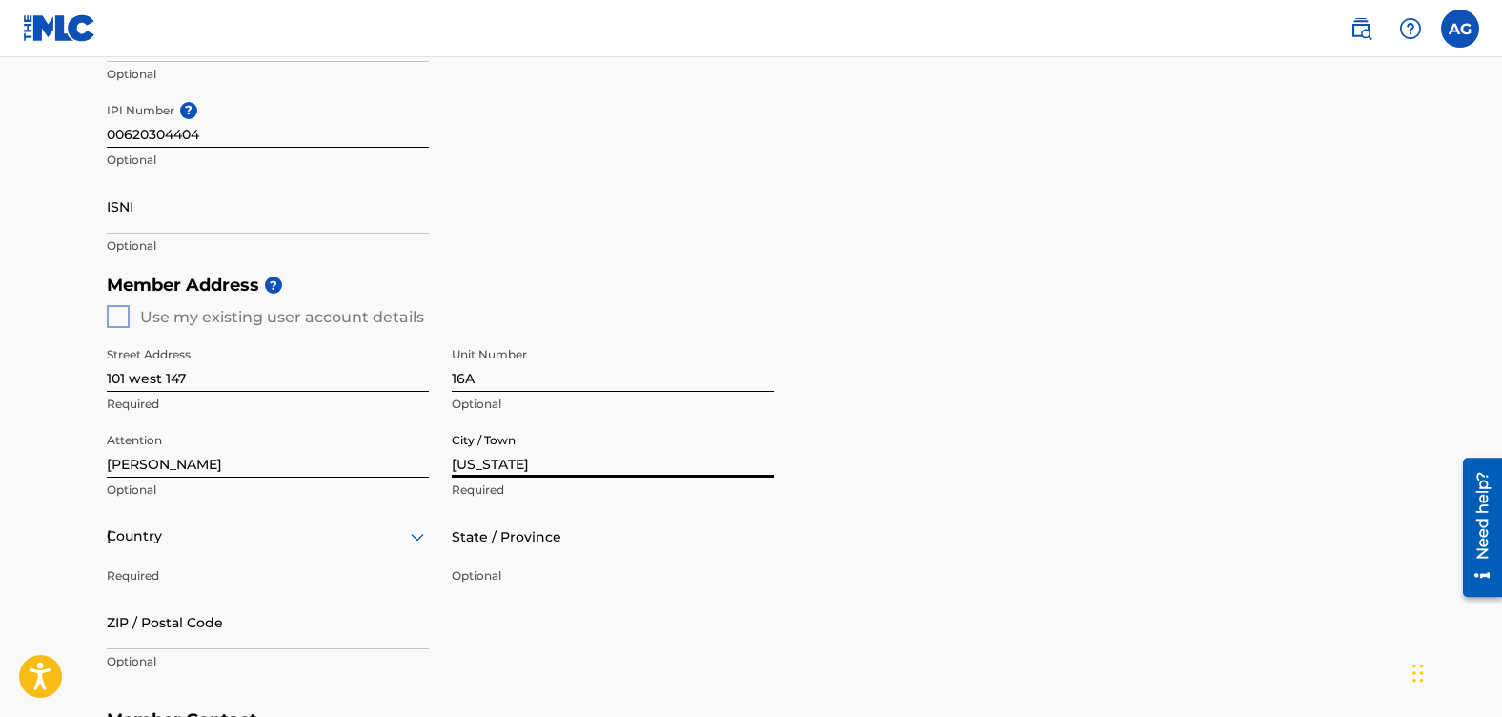
type input "NY"
type input "10039"
type input "917"
type input "8544721"
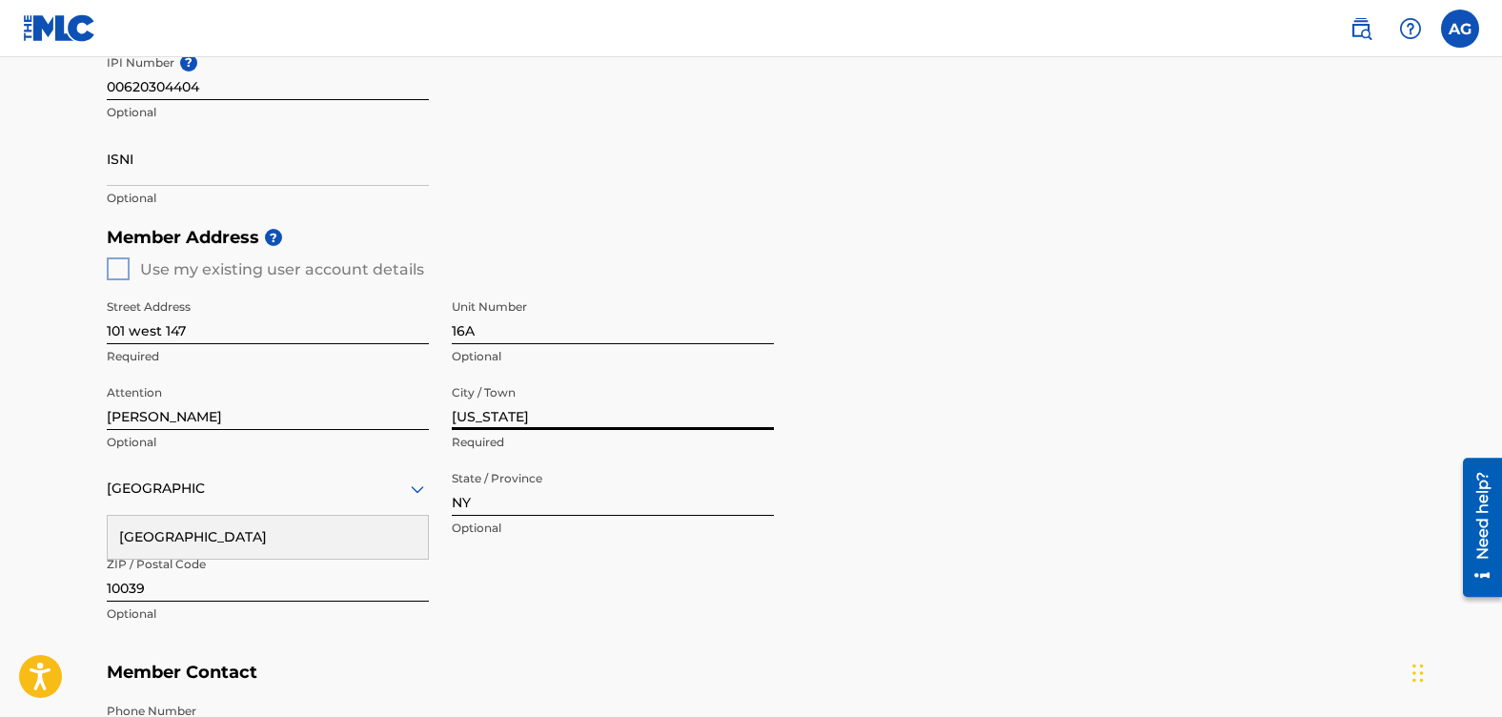
scroll to position [654, 0]
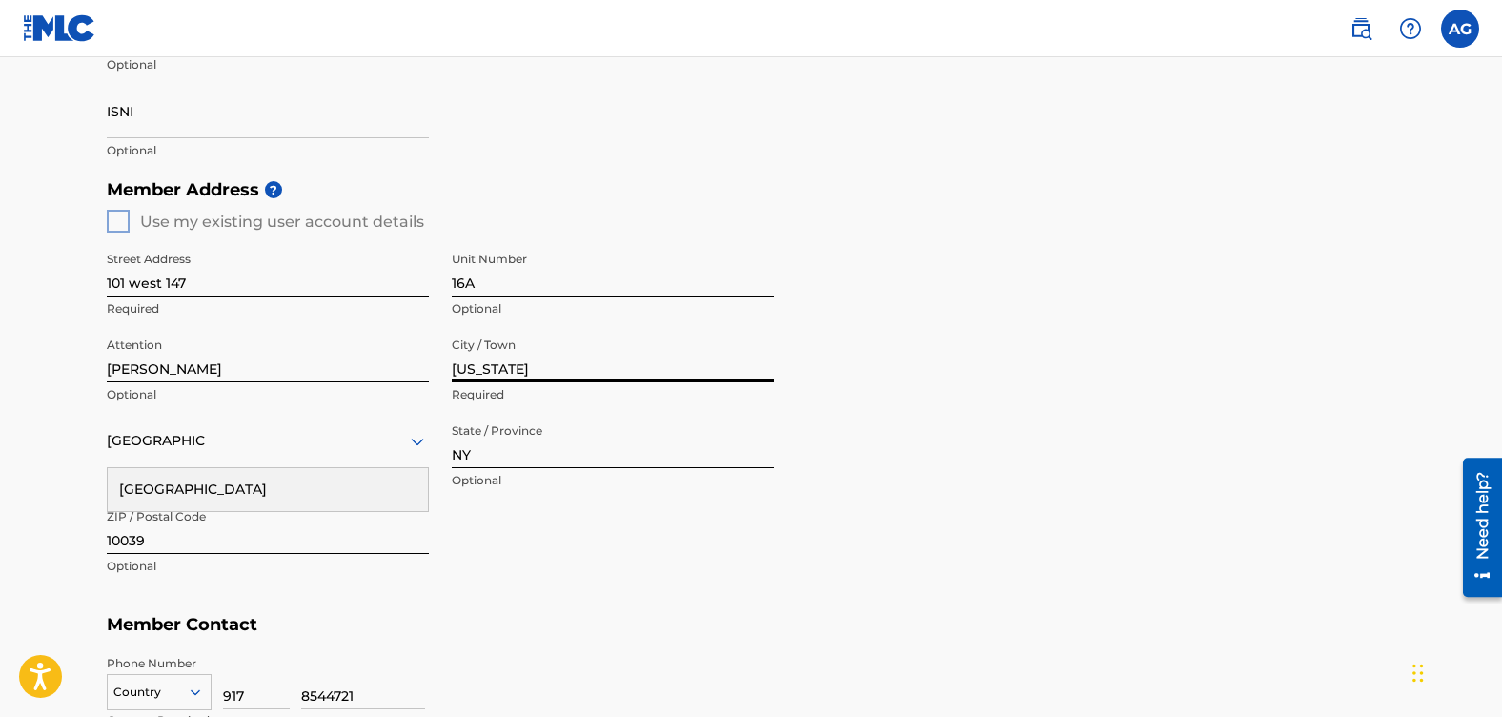
click at [572, 573] on div "Street Address 101 west 147 Required Unit Number 16A Optional Attention [PERSON…" at bounding box center [440, 414] width 667 height 362
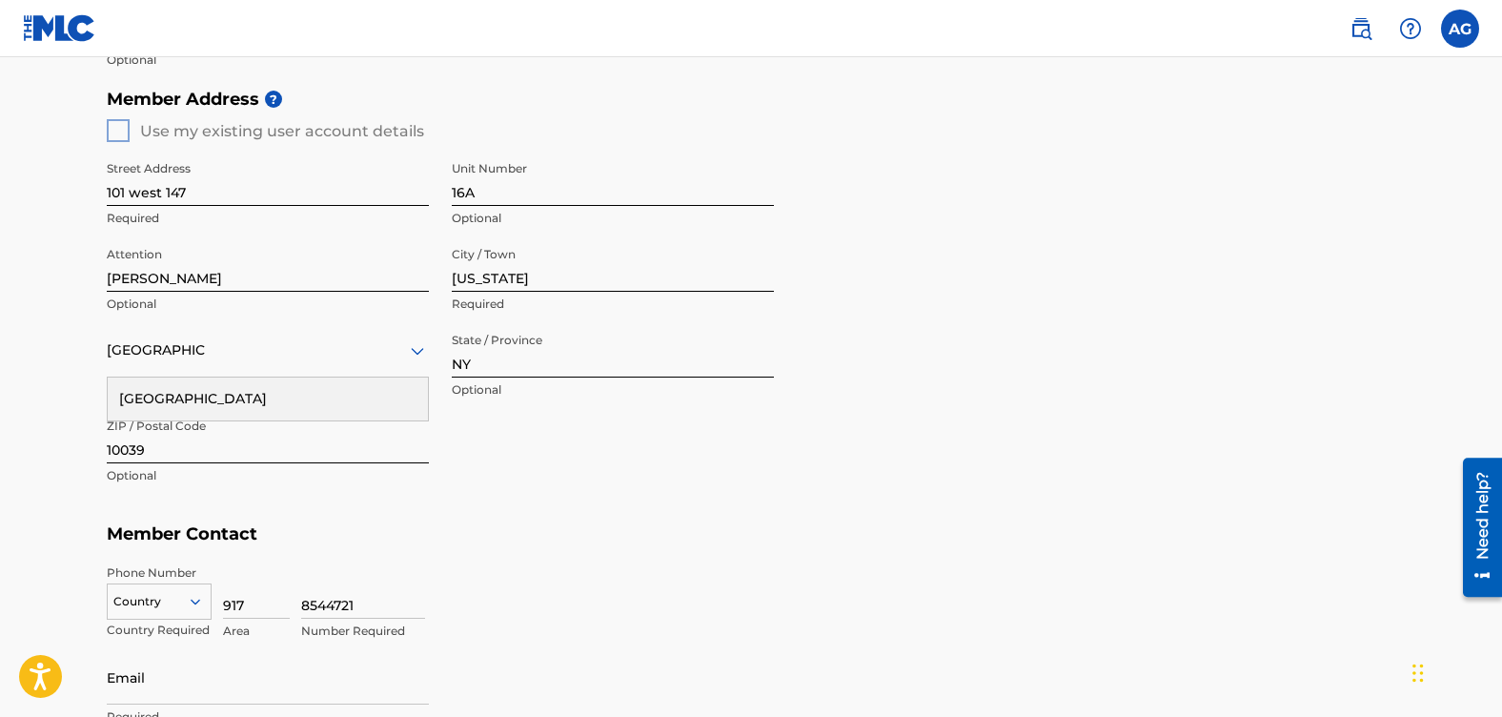
scroll to position [845, 0]
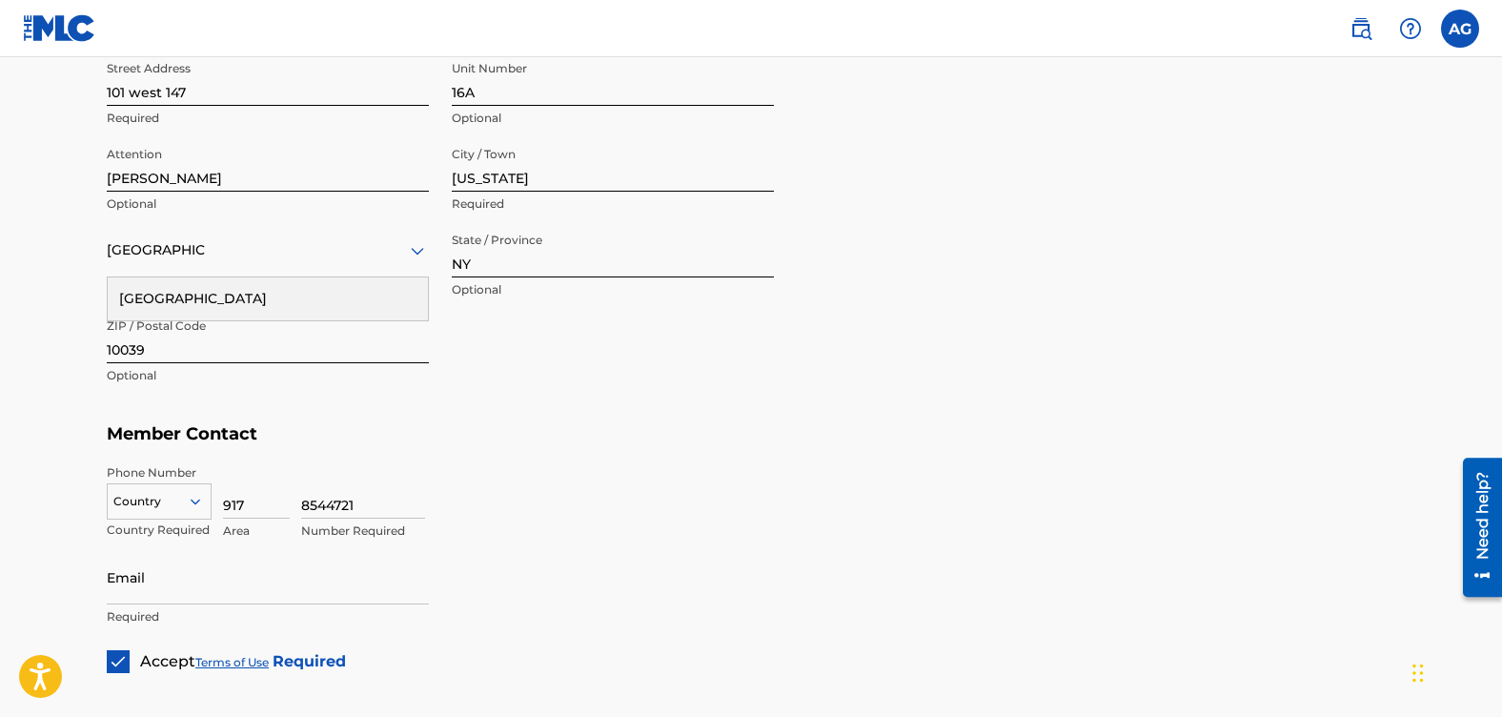
click at [252, 500] on input "917" at bounding box center [256, 491] width 67 height 54
type input "9"
type input "646"
drag, startPoint x: 362, startPoint y: 511, endPoint x: 287, endPoint y: 516, distance: 75.5
click at [287, 516] on div "Country Country Required 646 Area 8544721 Number Required" at bounding box center [751, 507] width 1289 height 86
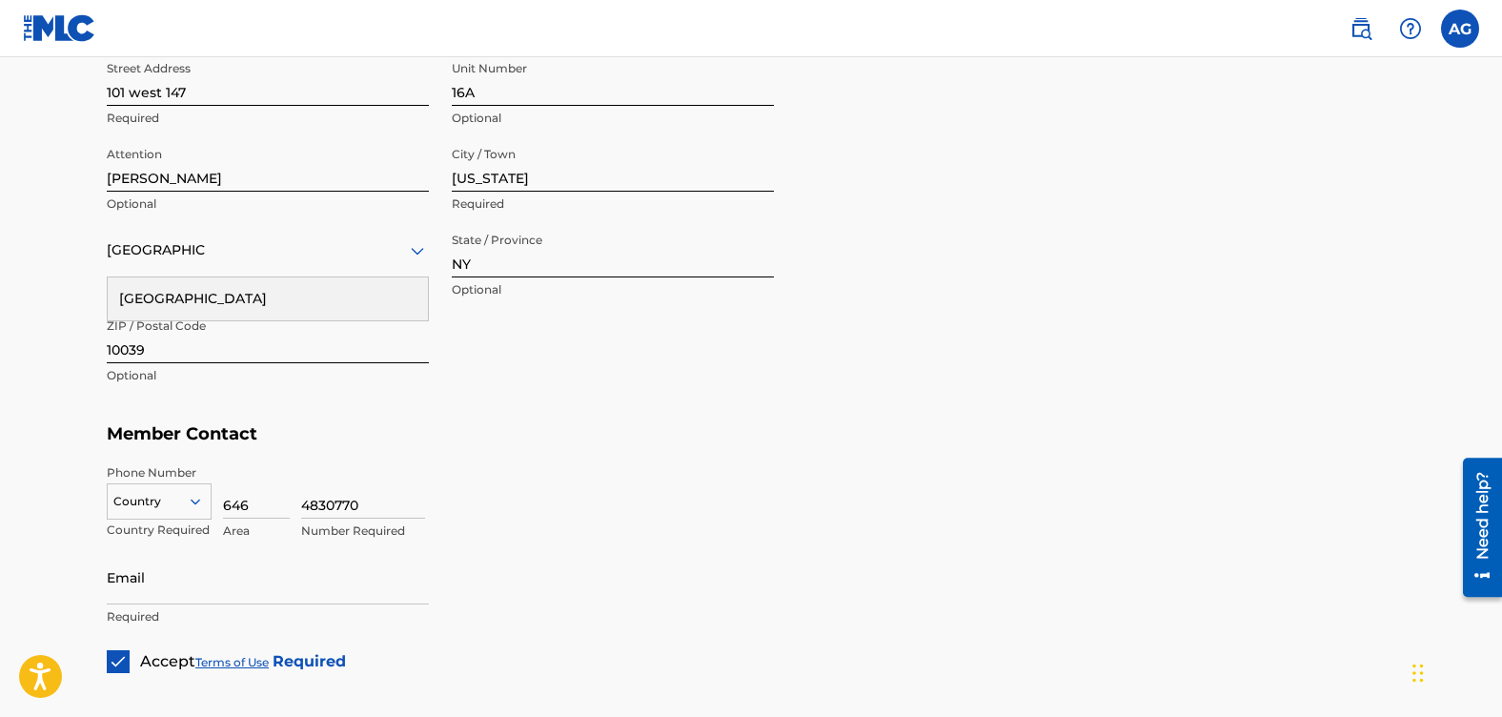
type input "4830770"
click at [130, 587] on input "Email" at bounding box center [268, 577] width 322 height 54
type input "[EMAIL_ADDRESS][DOMAIN_NAME]"
click at [651, 554] on div "Member Type ? Publisher Required Member Name ? Member name LLMGINC Required Ide…" at bounding box center [751, 50] width 1289 height 1245
click at [193, 503] on div "216 results available. Use Up and Down to choose options, press Enter to select…" at bounding box center [159, 497] width 105 height 29
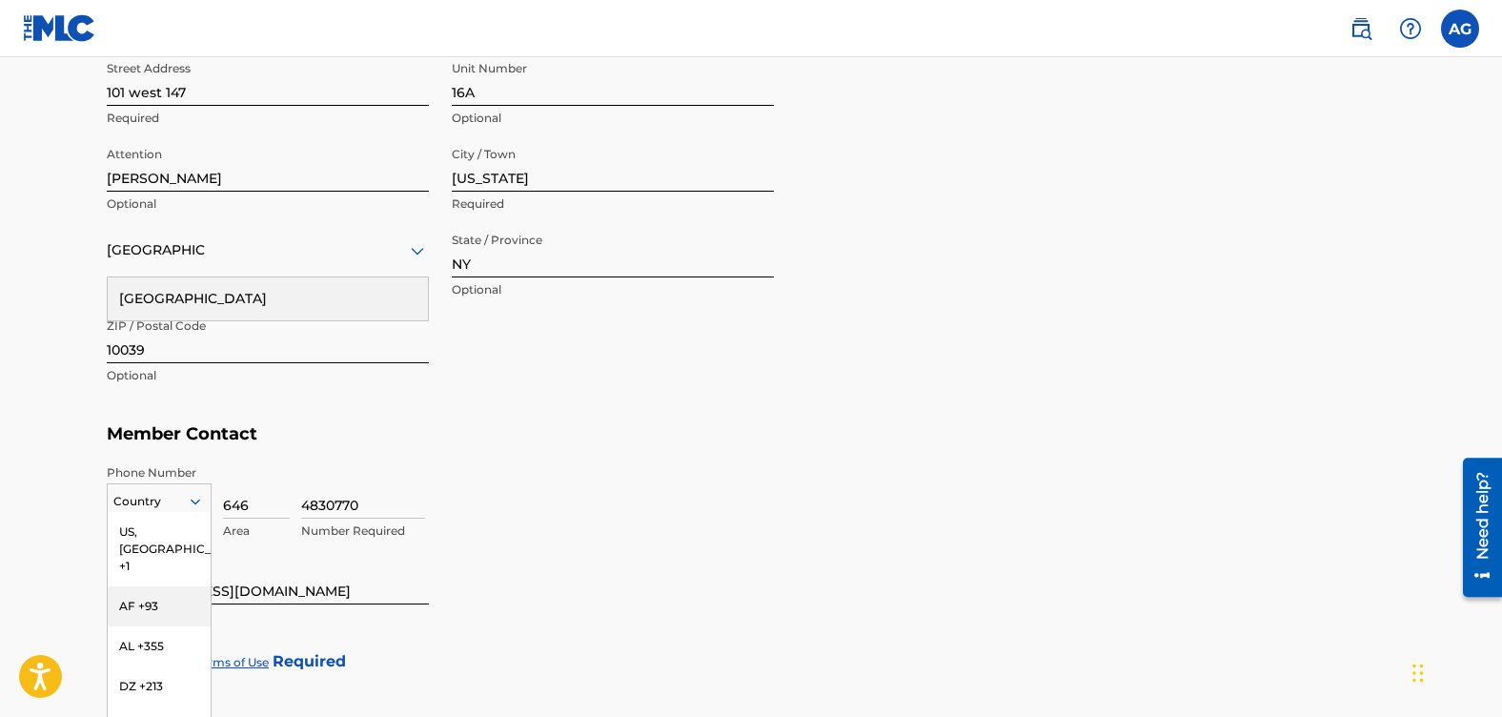
scroll to position [927, 0]
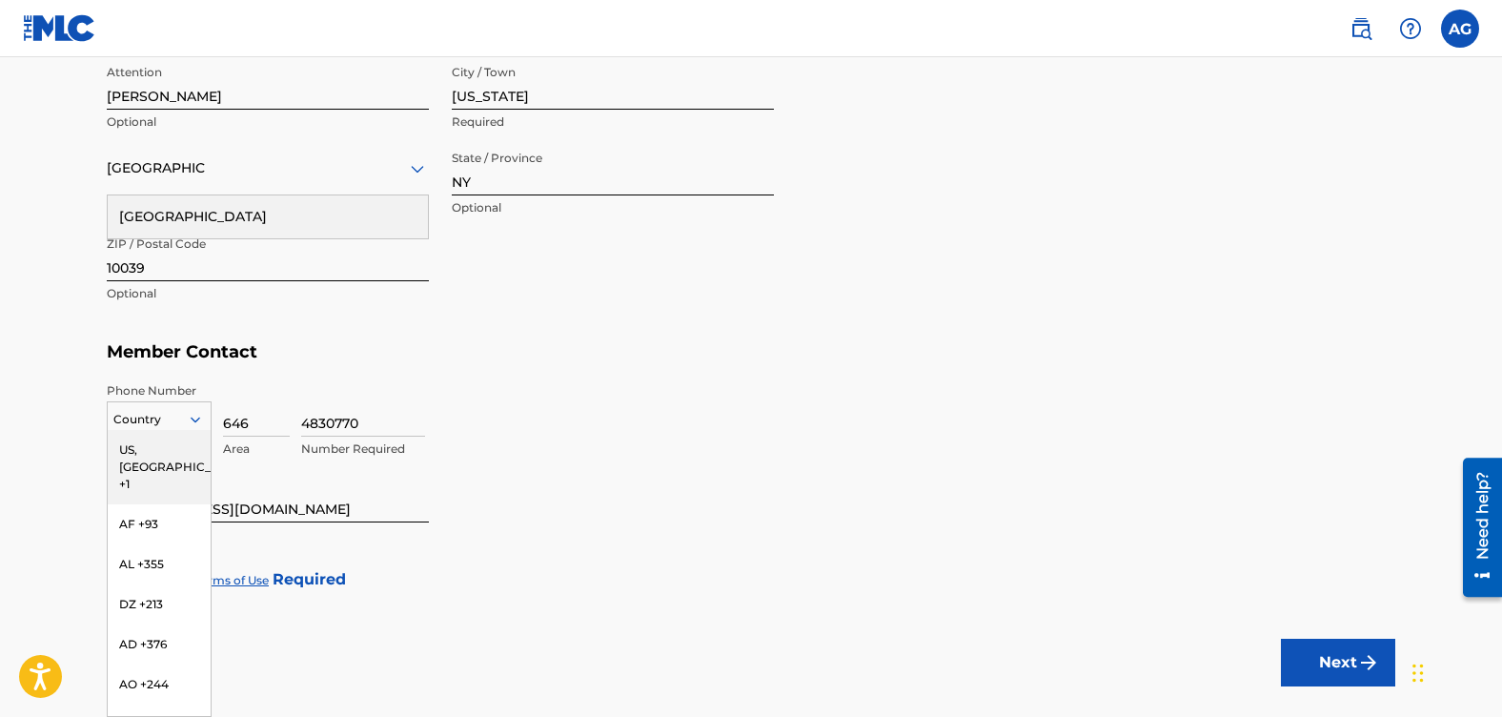
click at [129, 448] on div "US, [GEOGRAPHIC_DATA] +1" at bounding box center [159, 467] width 103 height 74
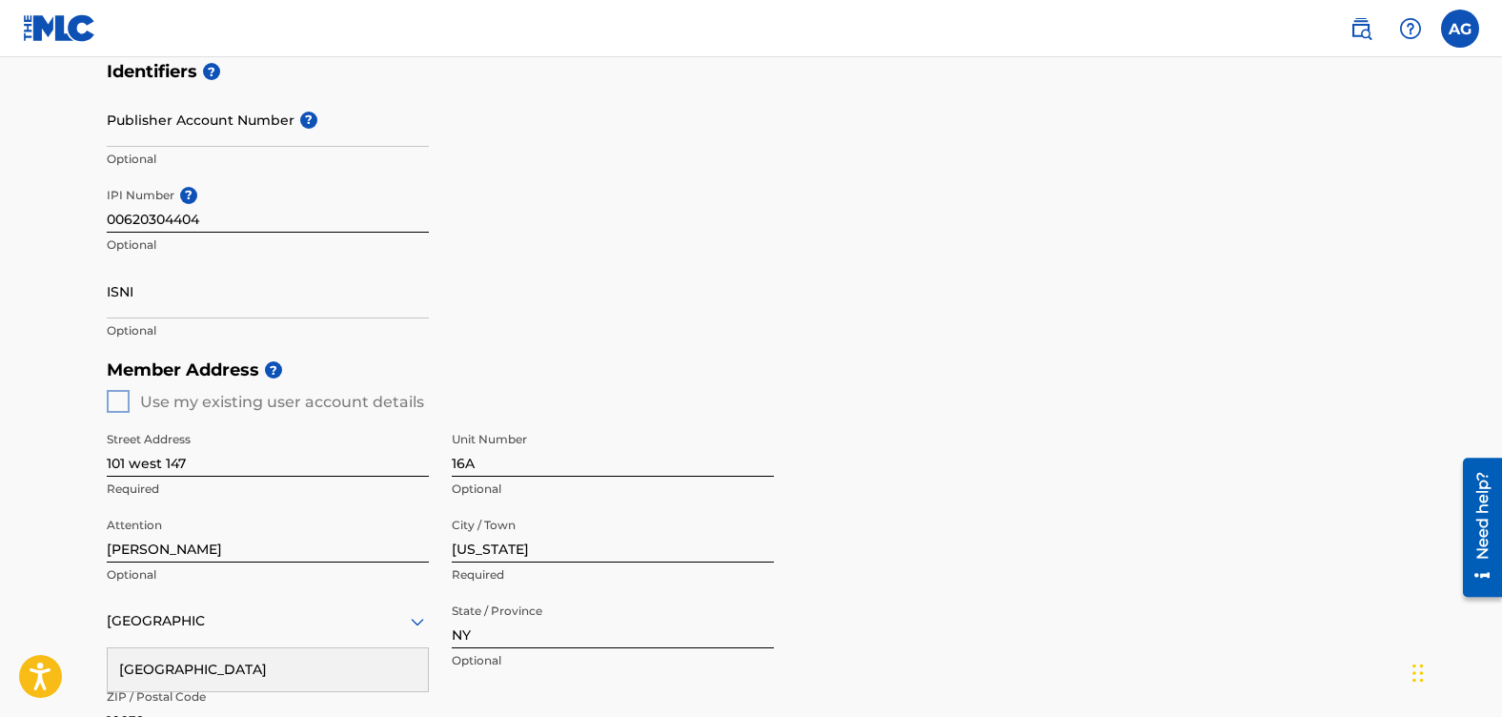
scroll to position [450, 0]
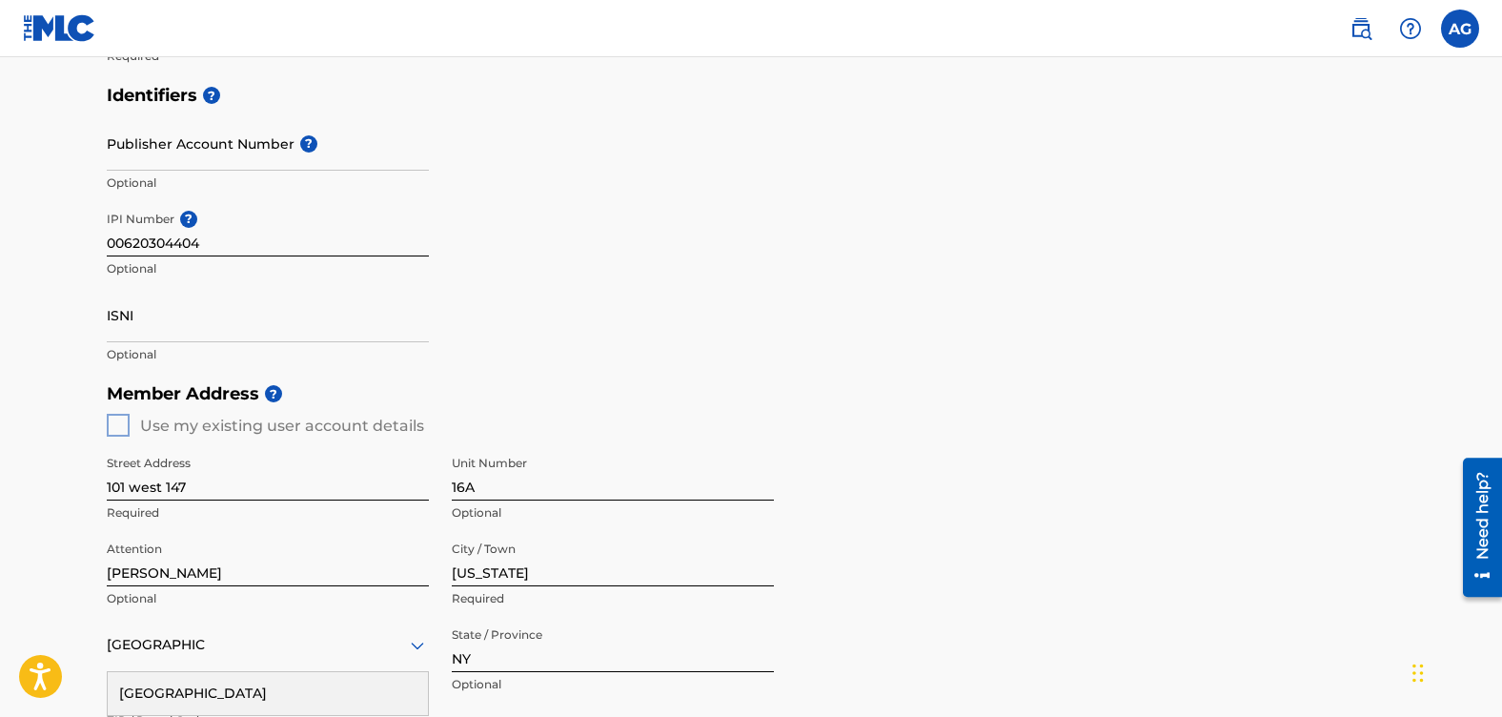
click at [120, 427] on div "Member Address ? Use my existing user account details Street Address [STREET_AD…" at bounding box center [751, 592] width 1289 height 436
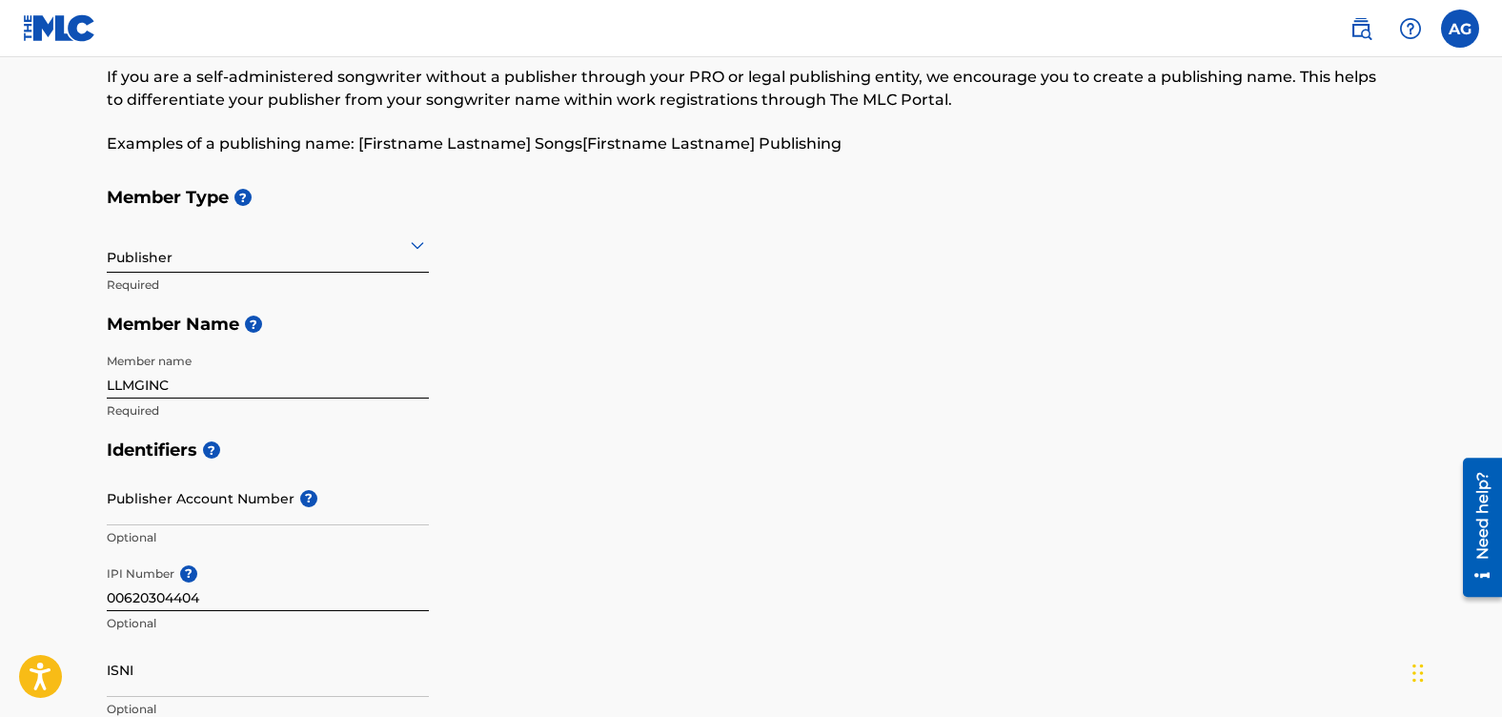
scroll to position [191, 0]
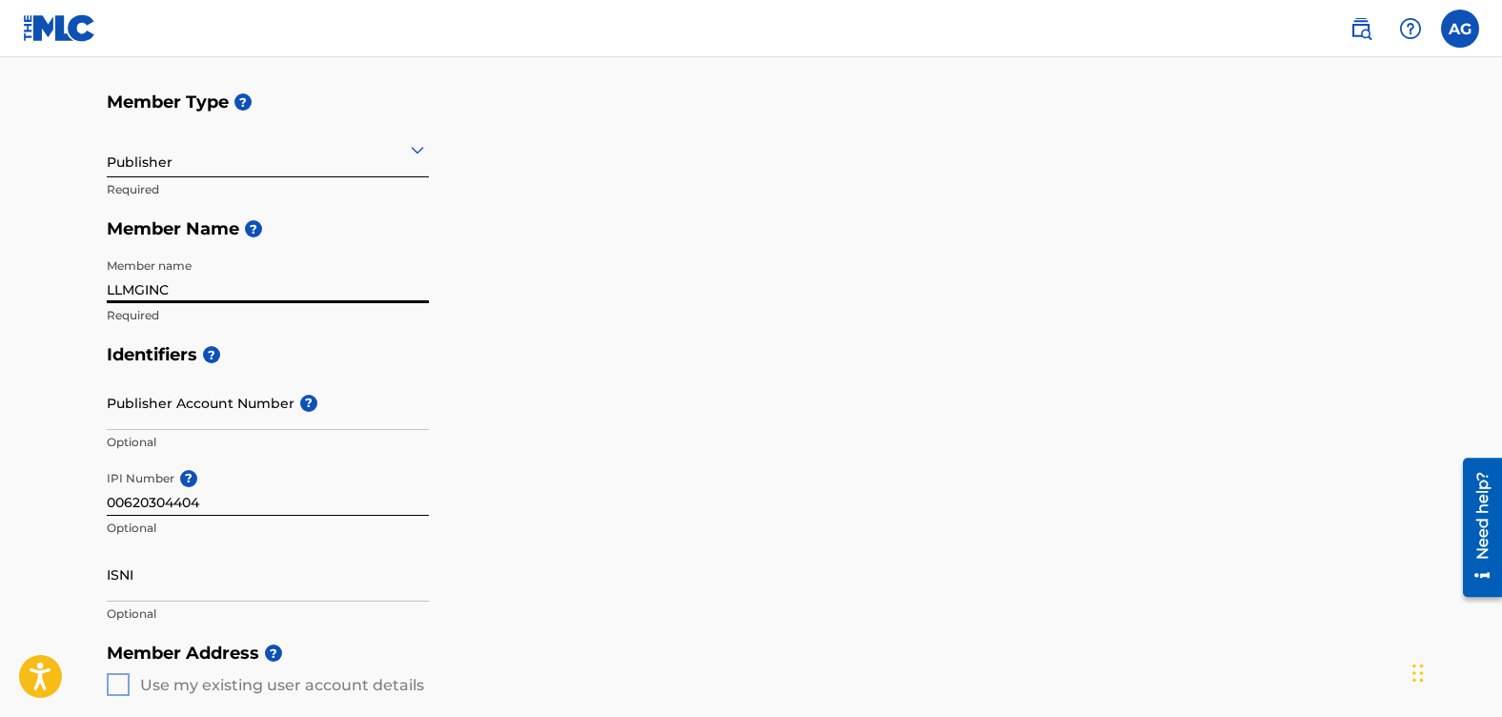
drag, startPoint x: 183, startPoint y: 286, endPoint x: 84, endPoint y: 295, distance: 99.6
click at [84, 295] on div "Create a Member If you are a self-administered songwriter without a publisher t…" at bounding box center [751, 620] width 1335 height 1413
type input "IAmLegend"
click at [216, 511] on input "00620304404" at bounding box center [268, 488] width 322 height 54
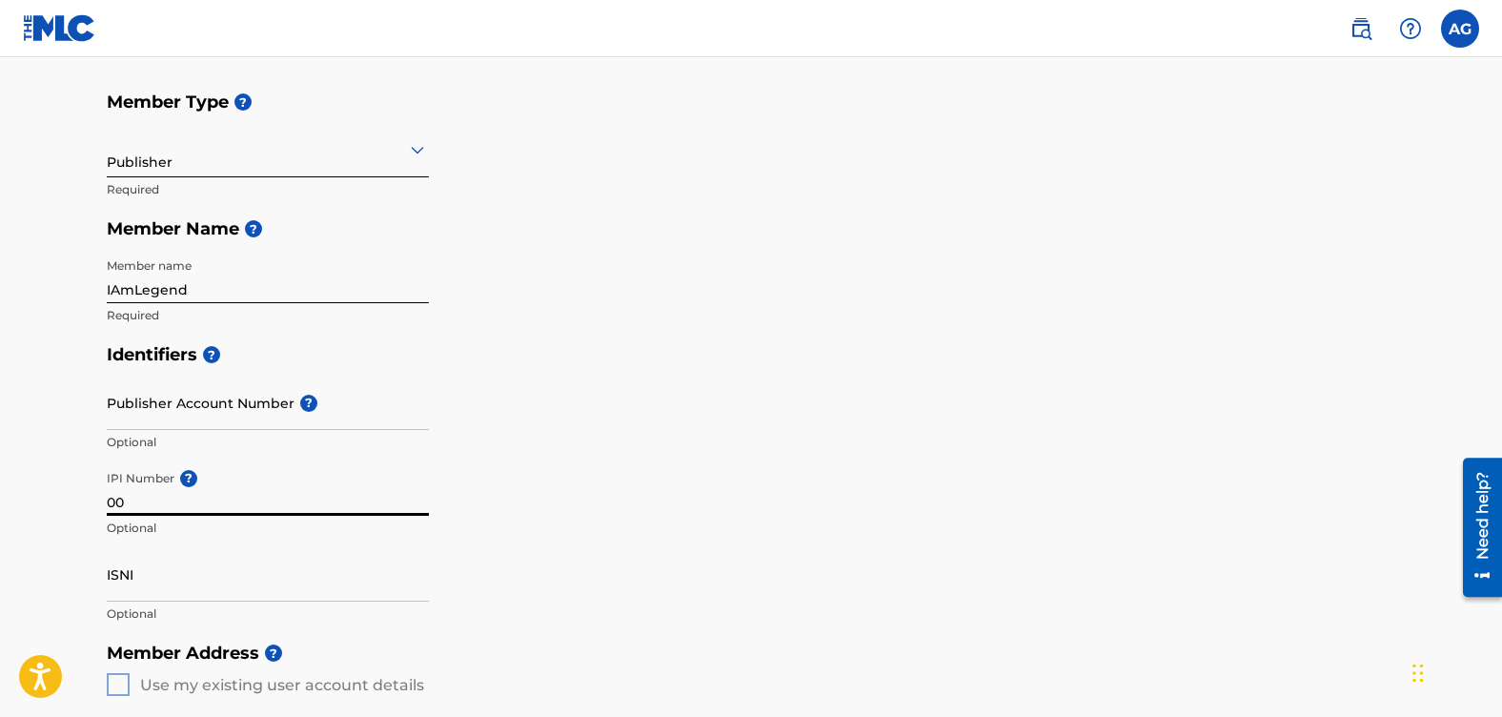
type input "0"
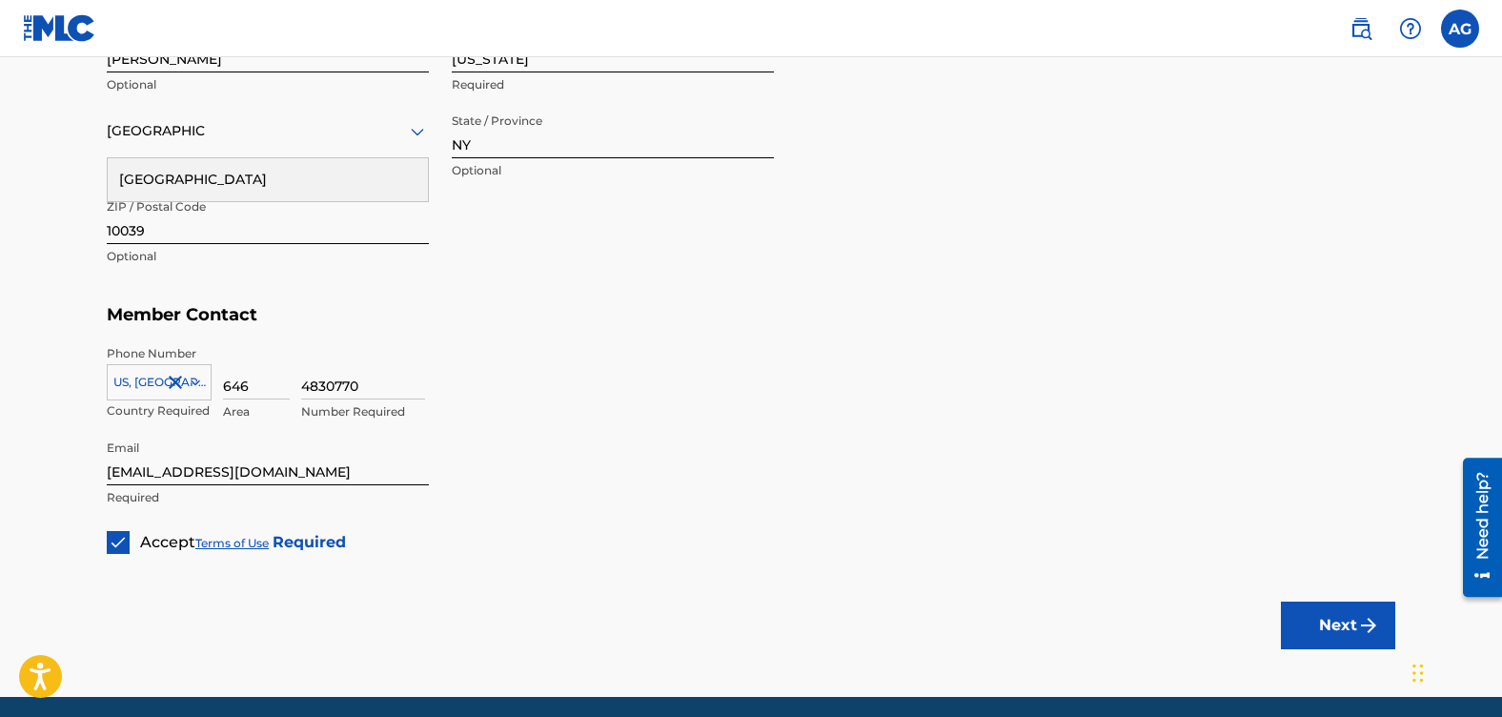
scroll to position [1035, 0]
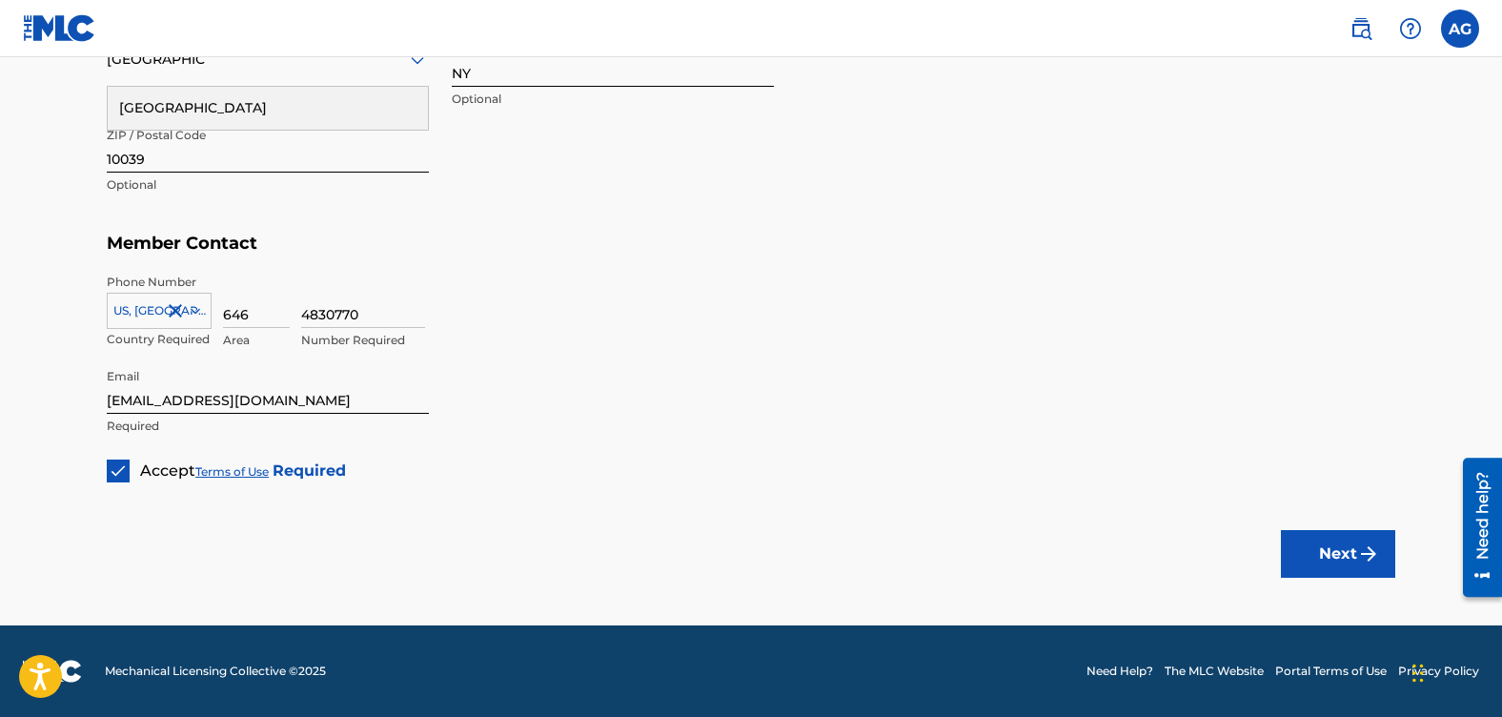
type input "00620304502"
click at [1326, 554] on button "Next" at bounding box center [1338, 554] width 114 height 48
click at [1335, 547] on button "Next" at bounding box center [1338, 554] width 114 height 48
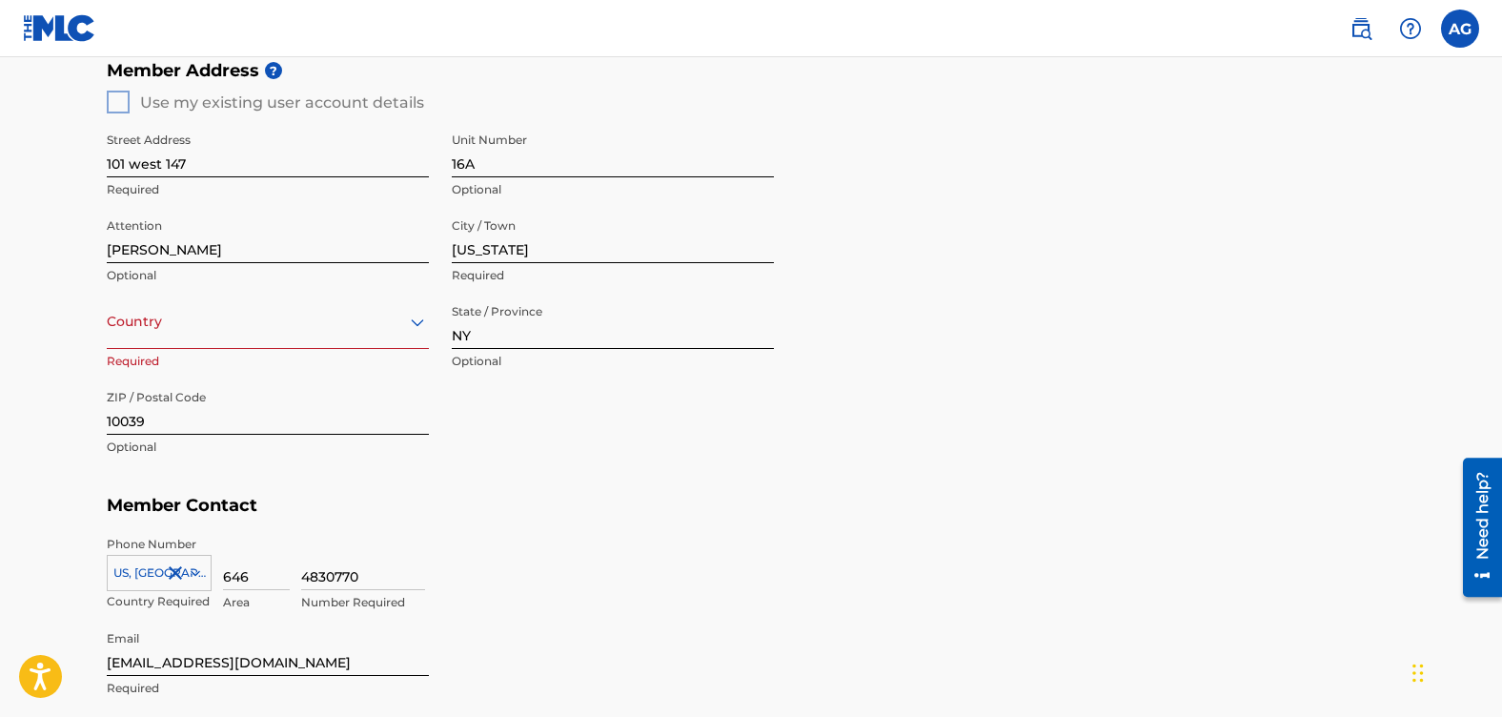
scroll to position [749, 0]
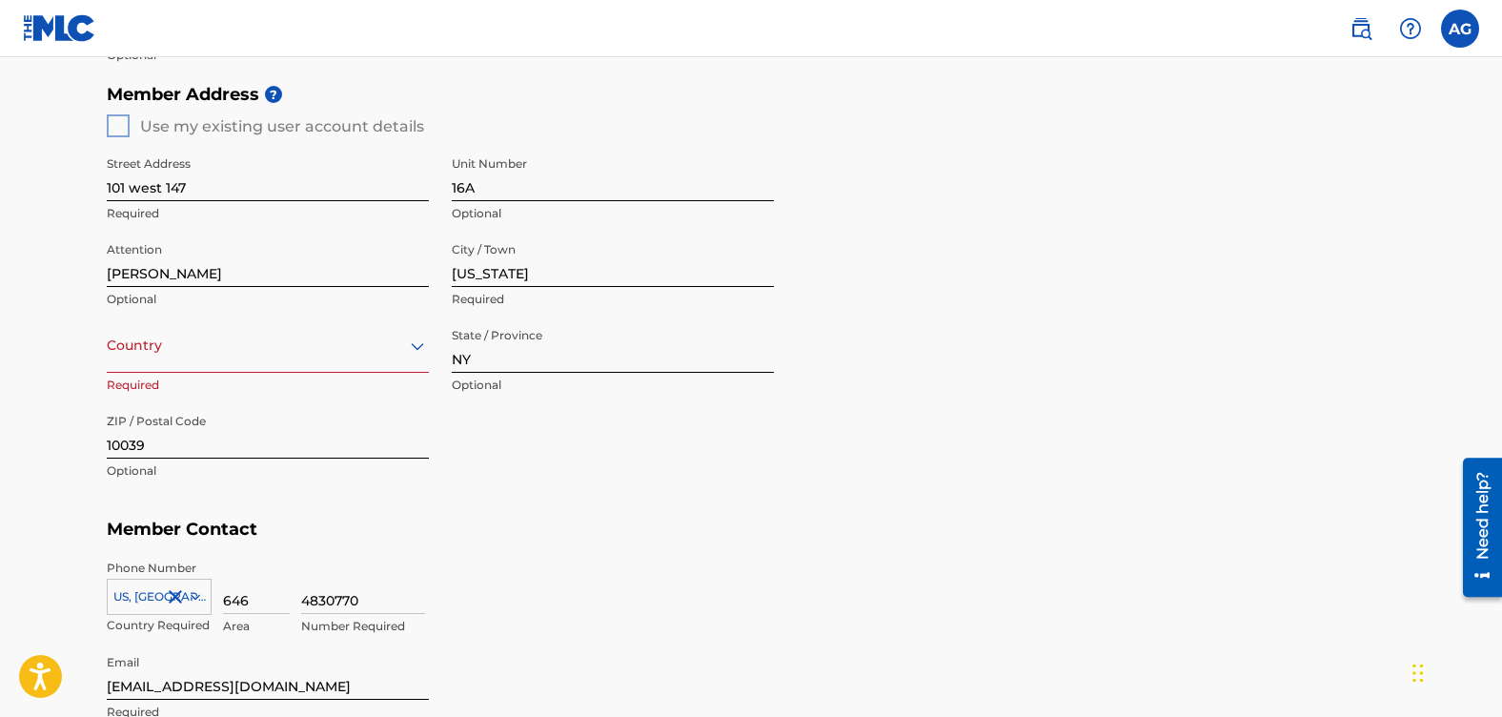
click at [417, 346] on icon at bounding box center [417, 346] width 13 height 8
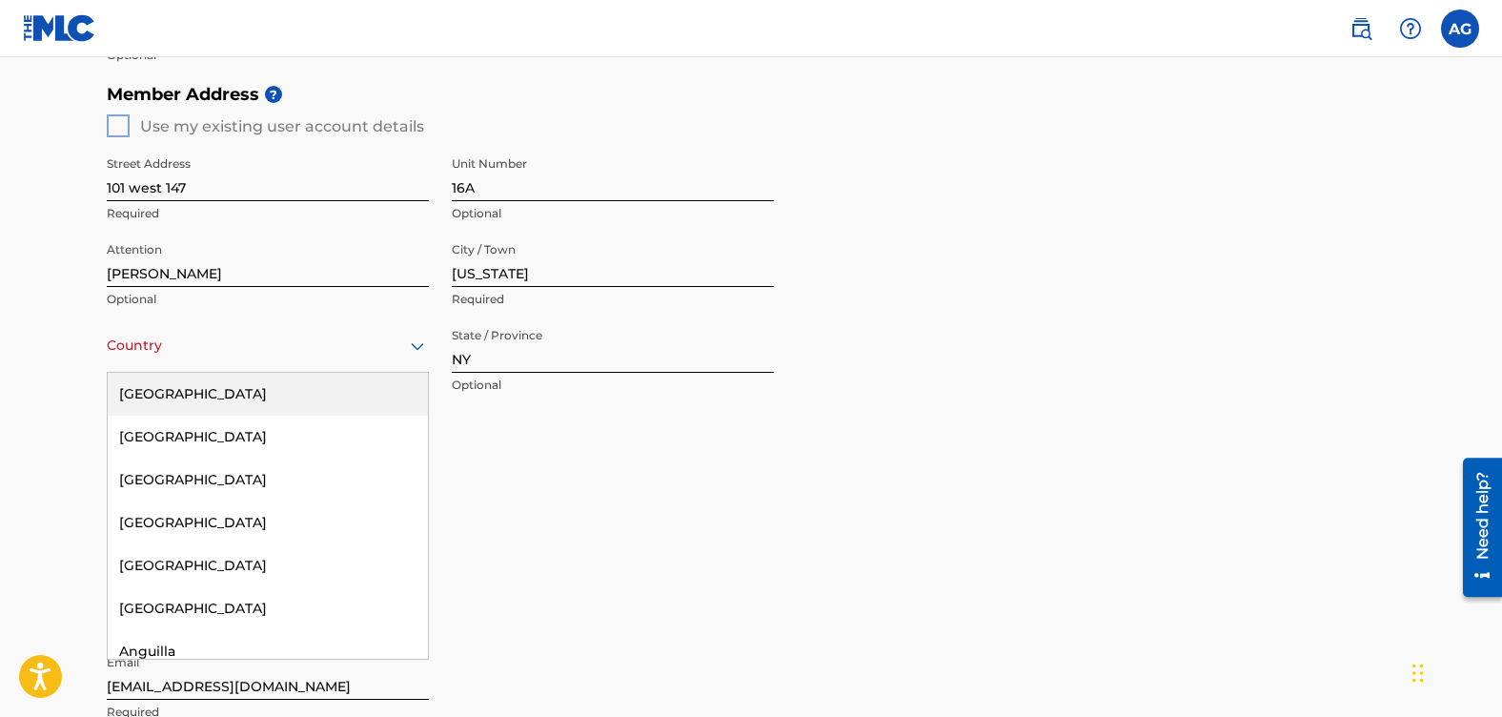
click at [250, 398] on div "[GEOGRAPHIC_DATA]" at bounding box center [268, 394] width 320 height 43
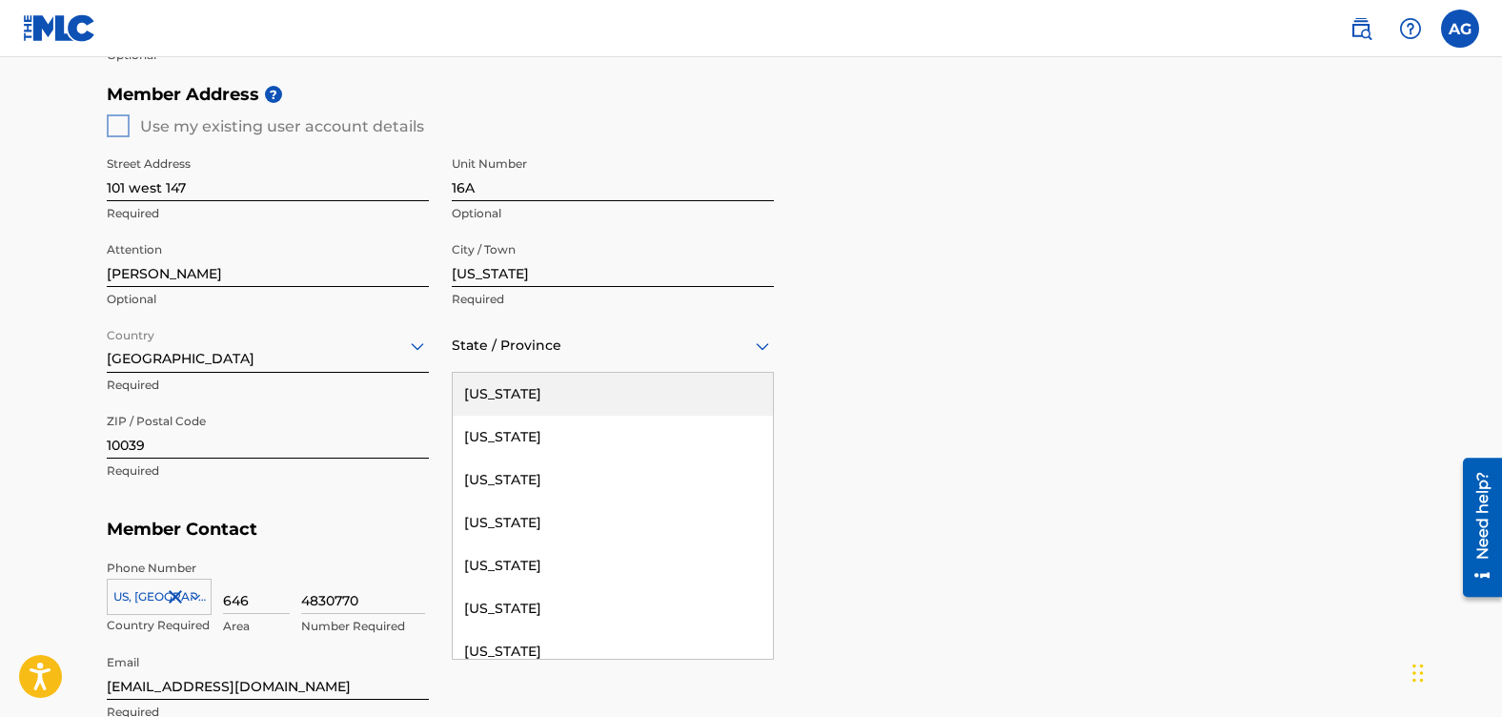
click at [758, 346] on icon at bounding box center [762, 346] width 13 height 8
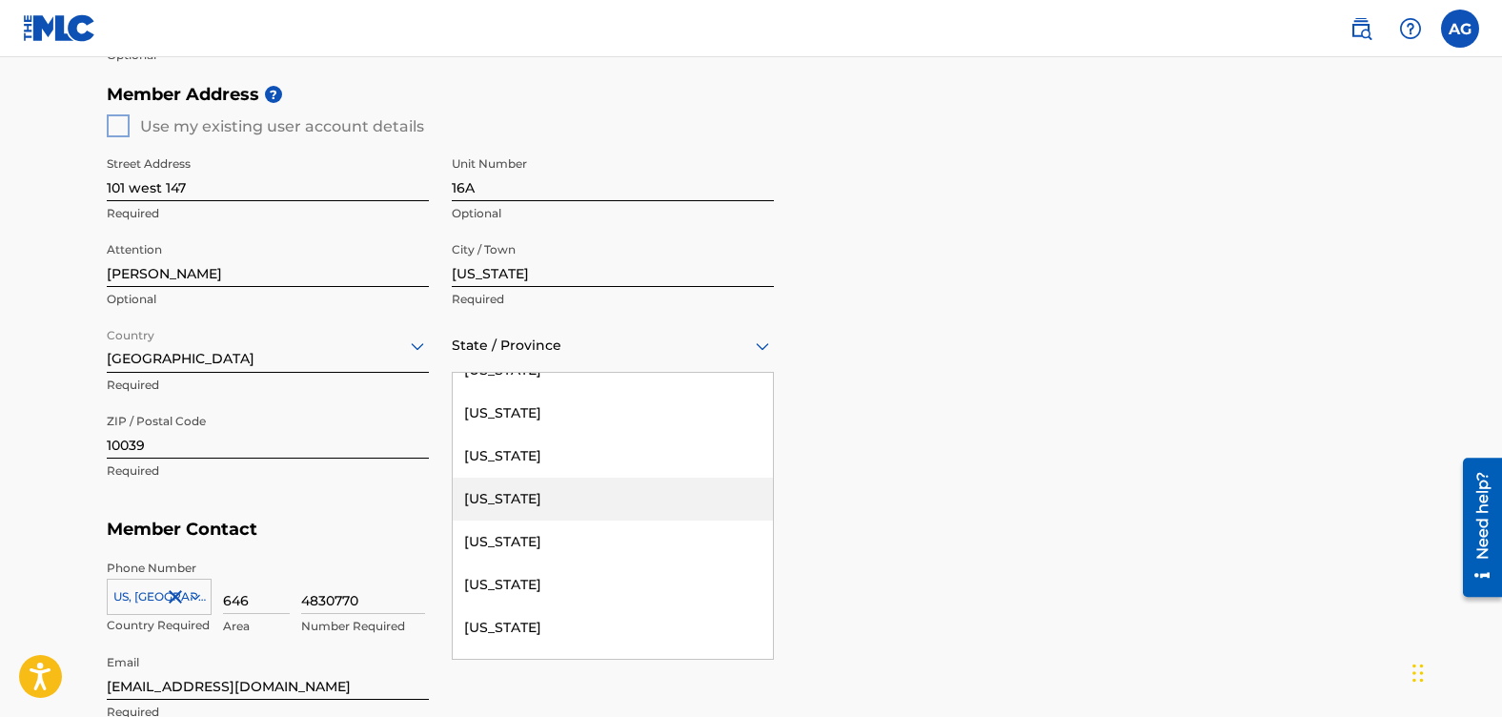
scroll to position [1430, 0]
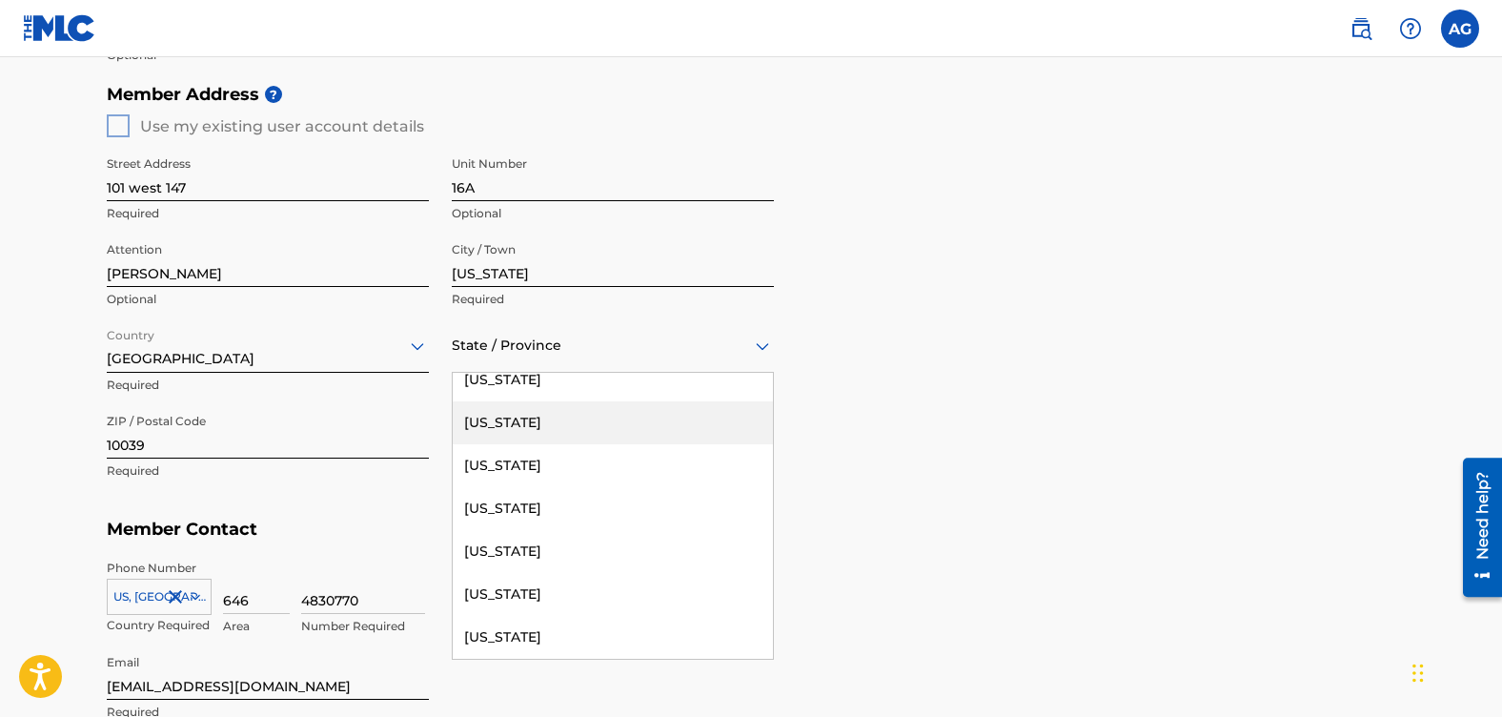
click at [517, 419] on div "[US_STATE]" at bounding box center [613, 422] width 320 height 43
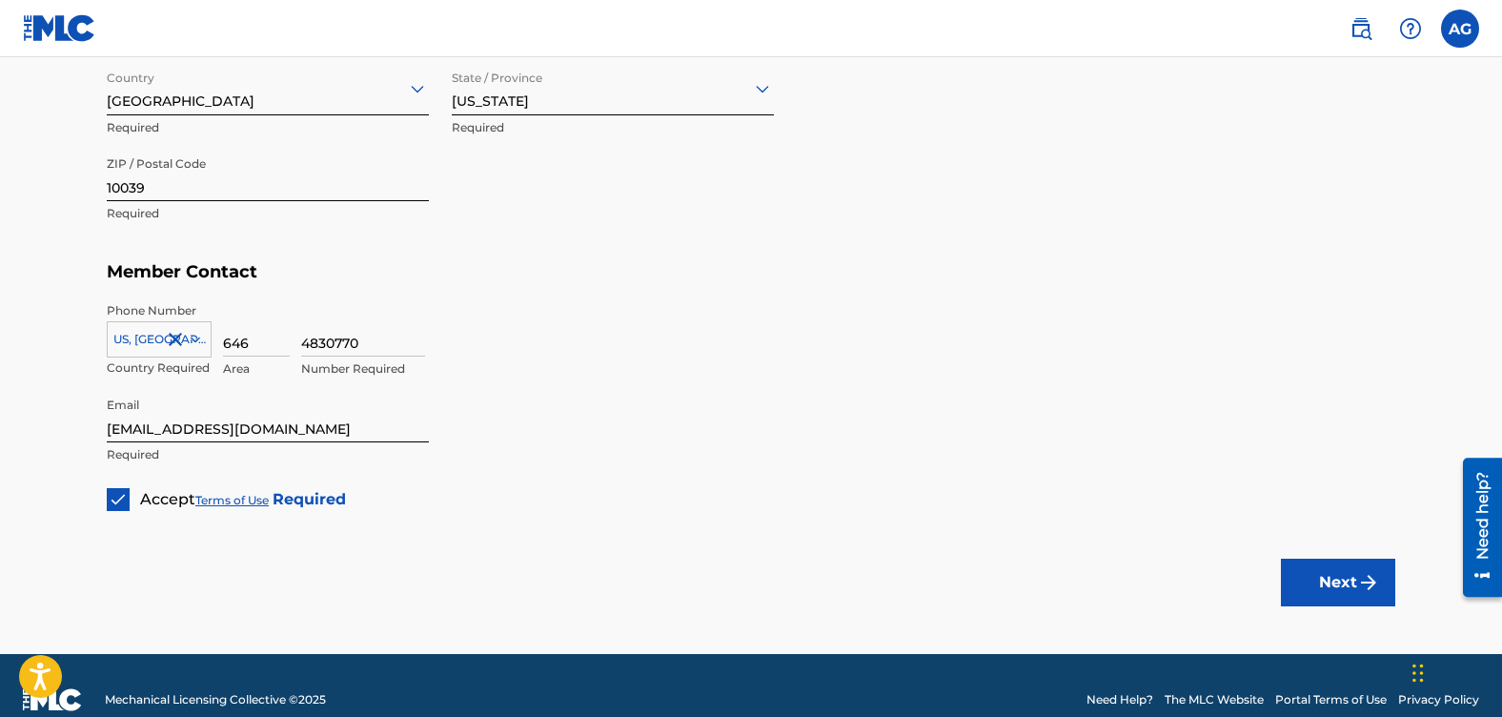
scroll to position [1035, 0]
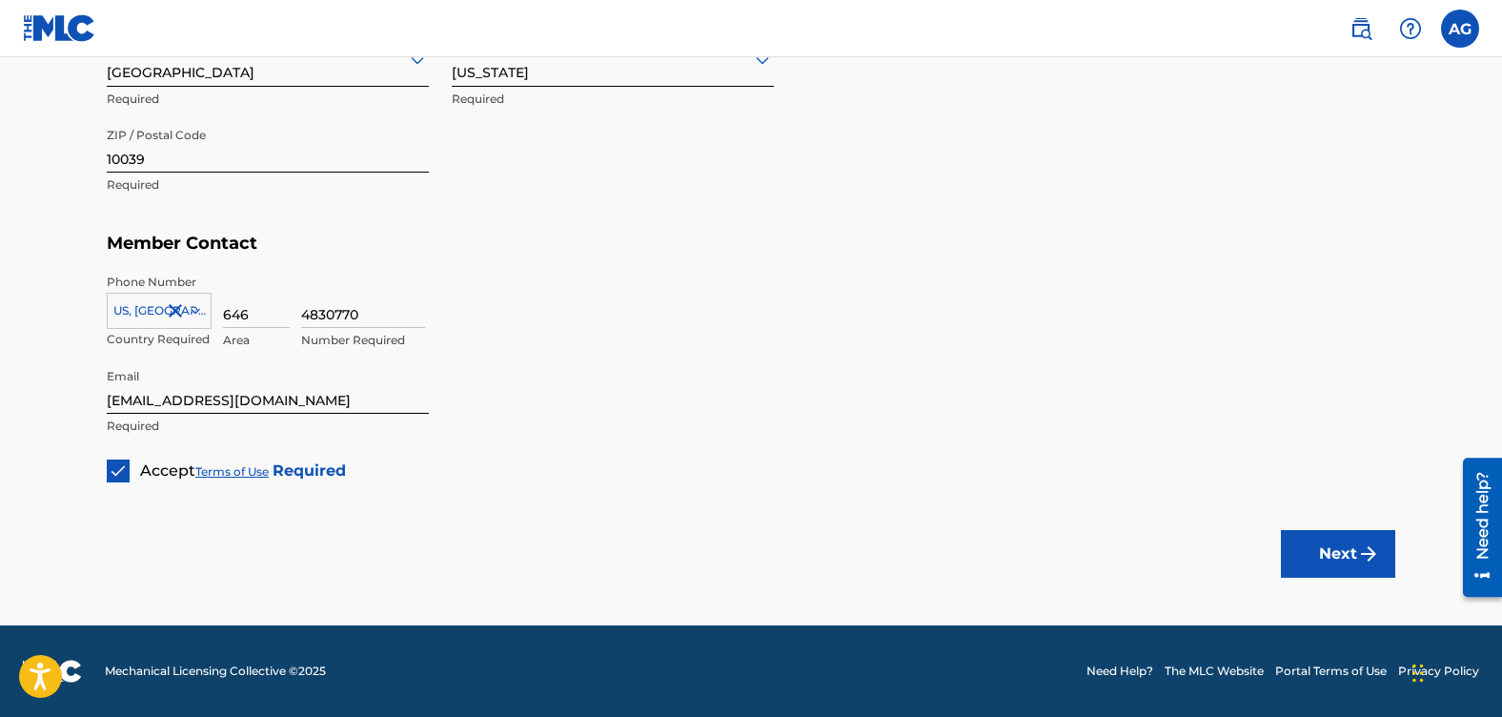
click at [1318, 559] on button "Next" at bounding box center [1338, 554] width 114 height 48
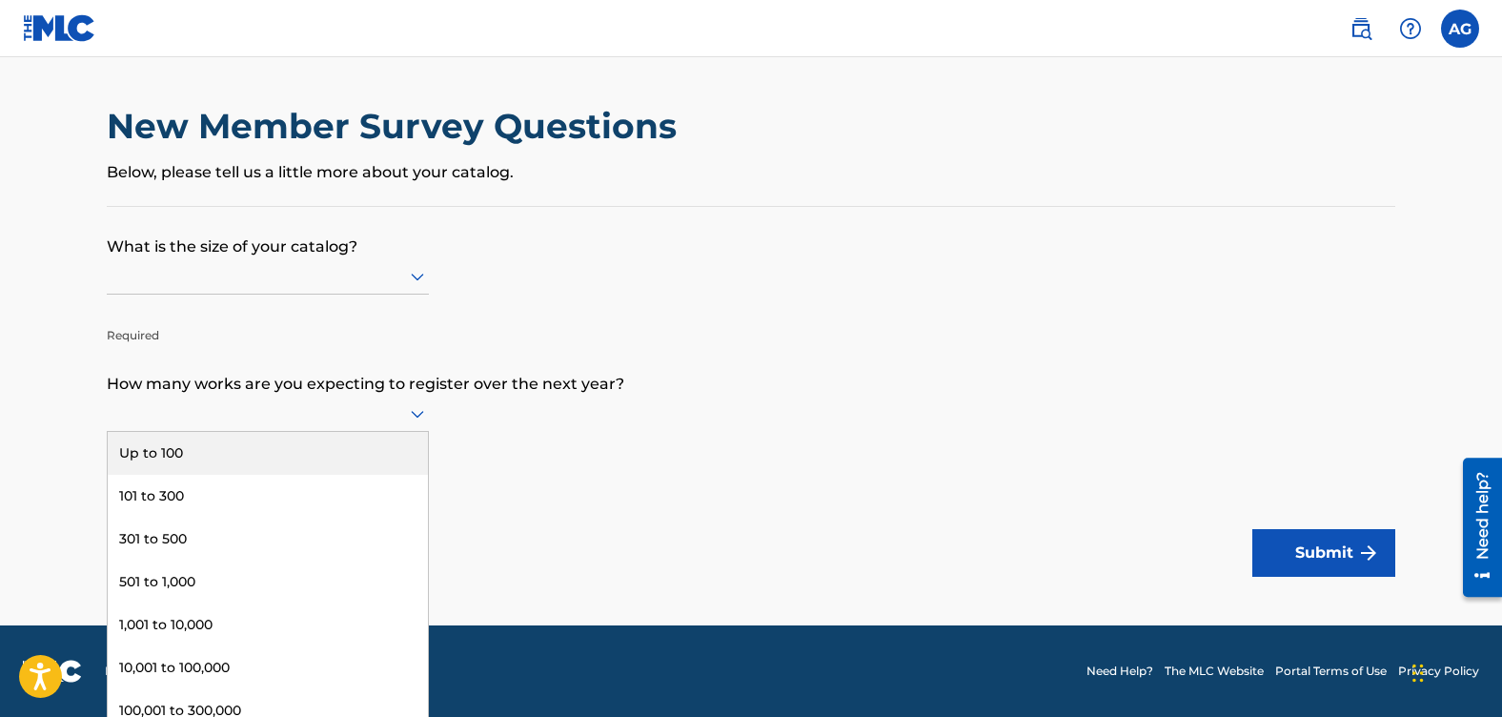
click at [415, 411] on icon at bounding box center [417, 413] width 23 height 23
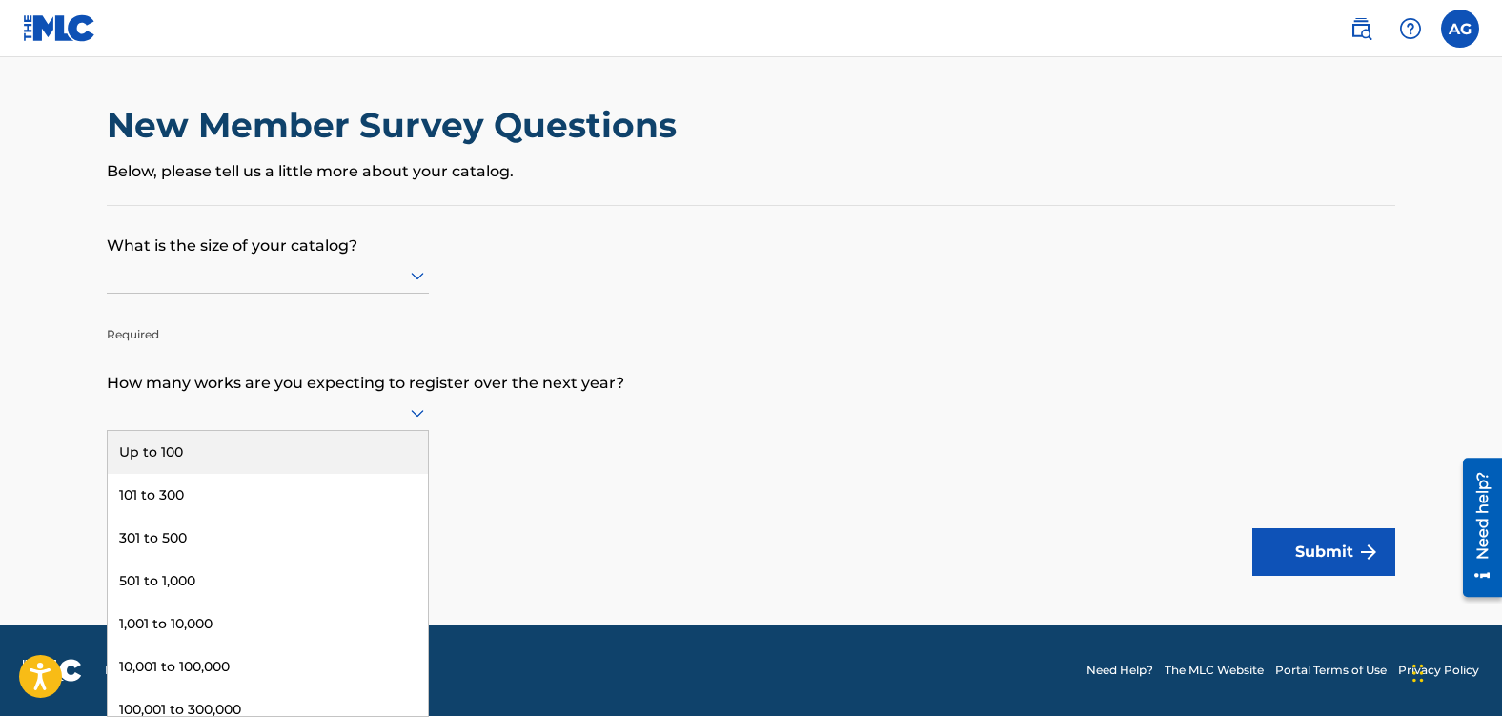
click at [169, 459] on div "Up to 100" at bounding box center [268, 452] width 320 height 43
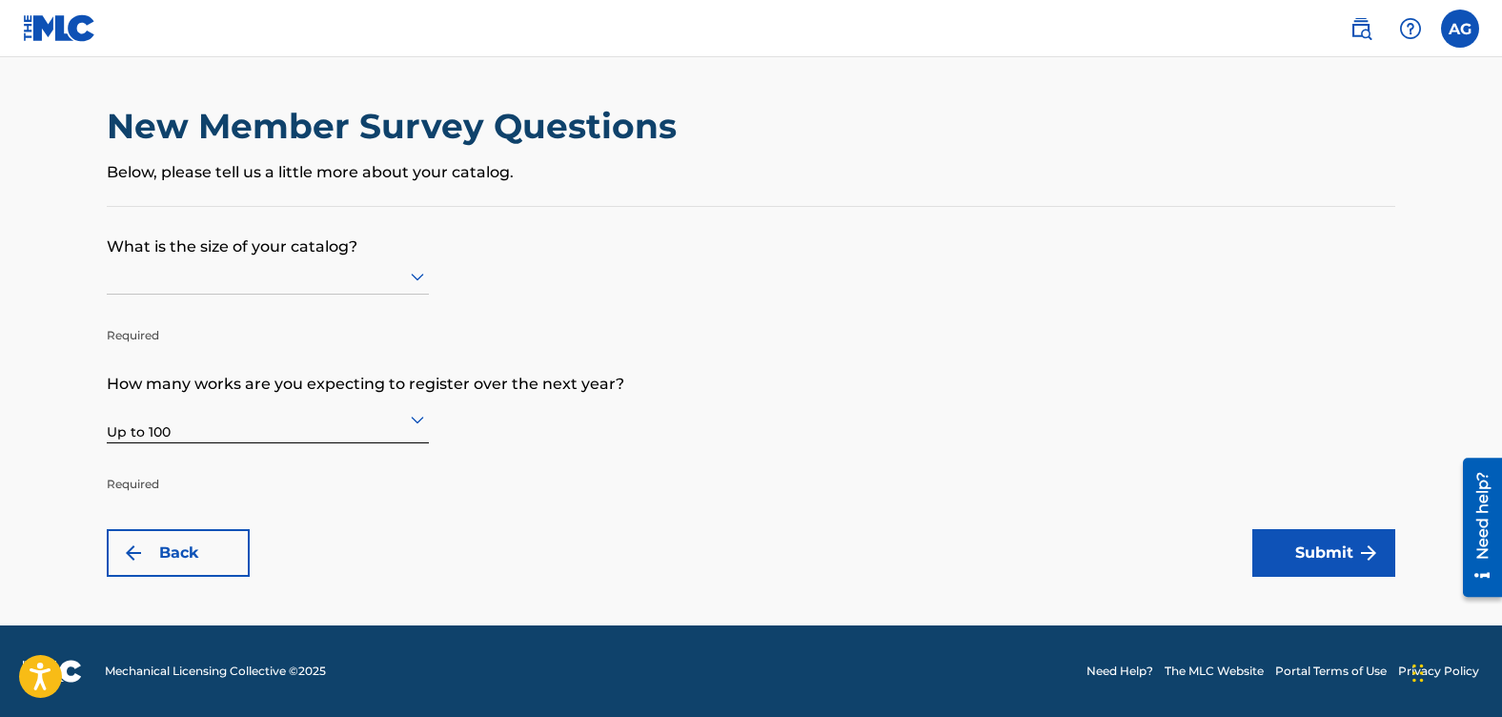
click at [419, 280] on icon at bounding box center [417, 278] width 13 height 8
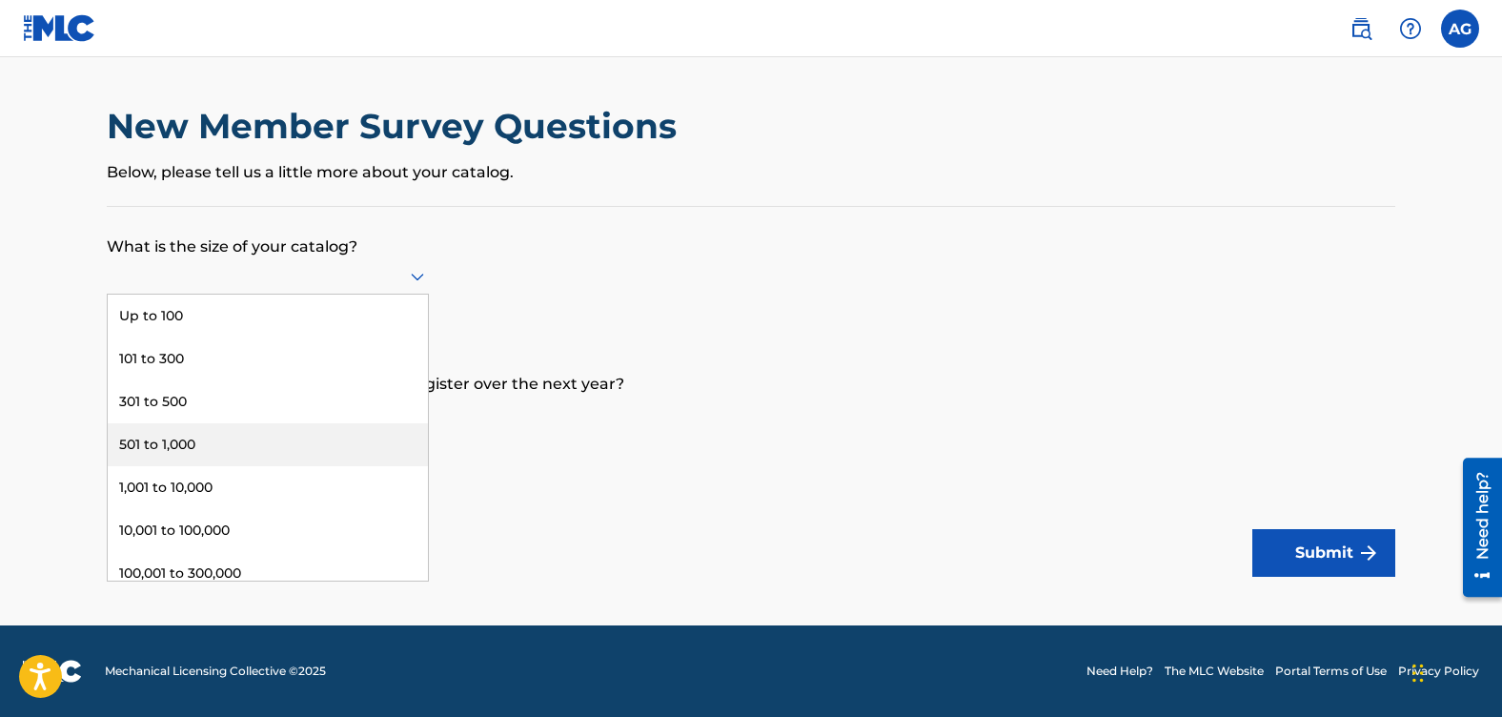
click at [175, 437] on div "501 to 1,000" at bounding box center [268, 444] width 320 height 43
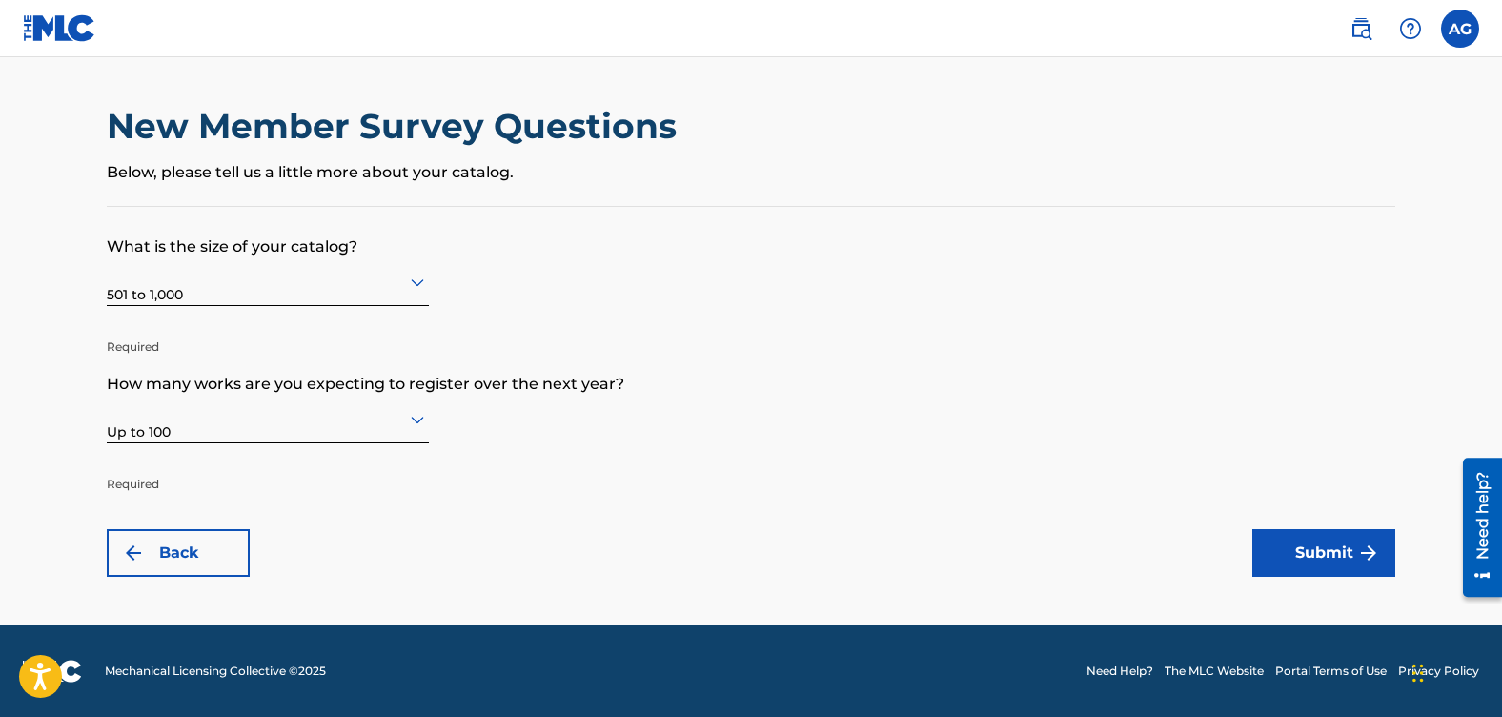
click at [1269, 552] on button "Submit" at bounding box center [1324, 553] width 143 height 48
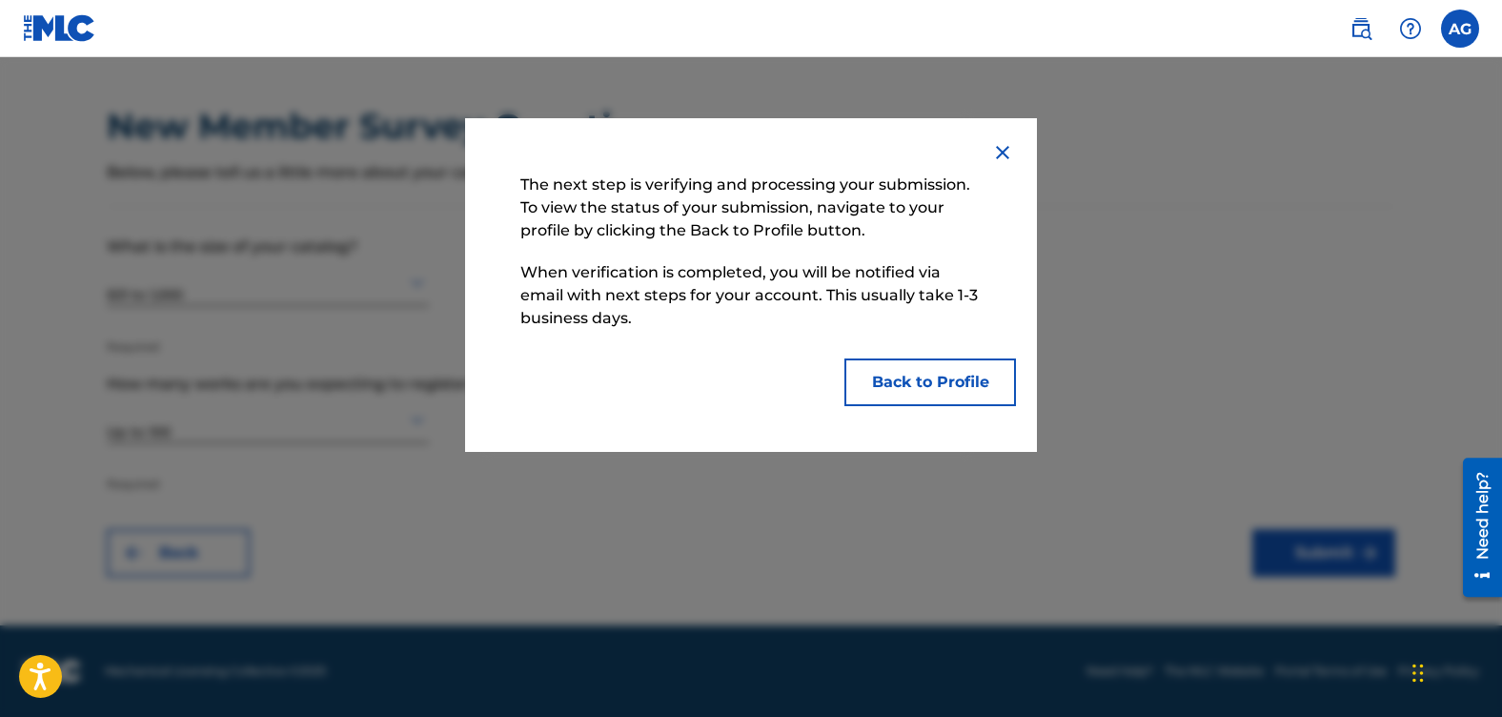
click at [917, 388] on button "Back to Profile" at bounding box center [931, 382] width 172 height 48
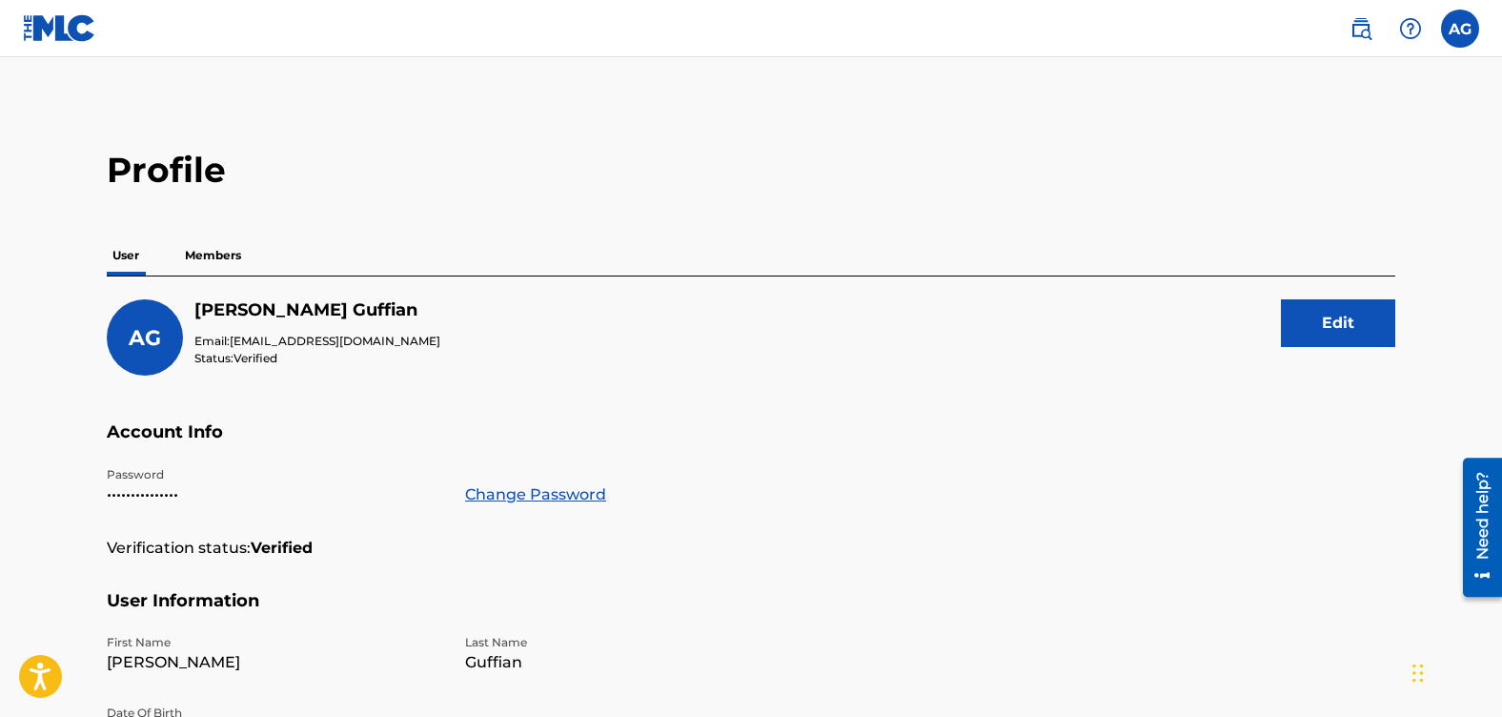
click at [216, 253] on p "Members" at bounding box center [213, 255] width 68 height 40
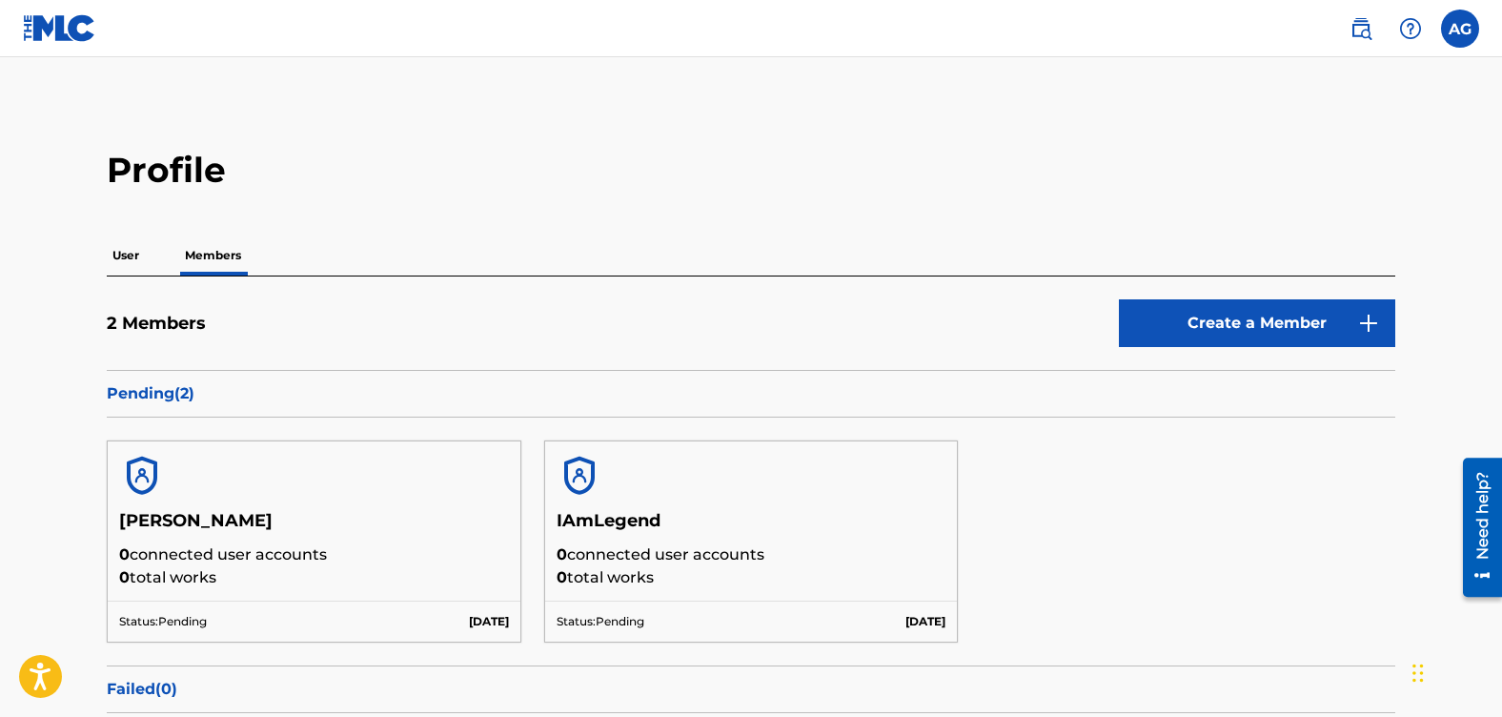
click at [1355, 33] on img at bounding box center [1361, 28] width 23 height 23
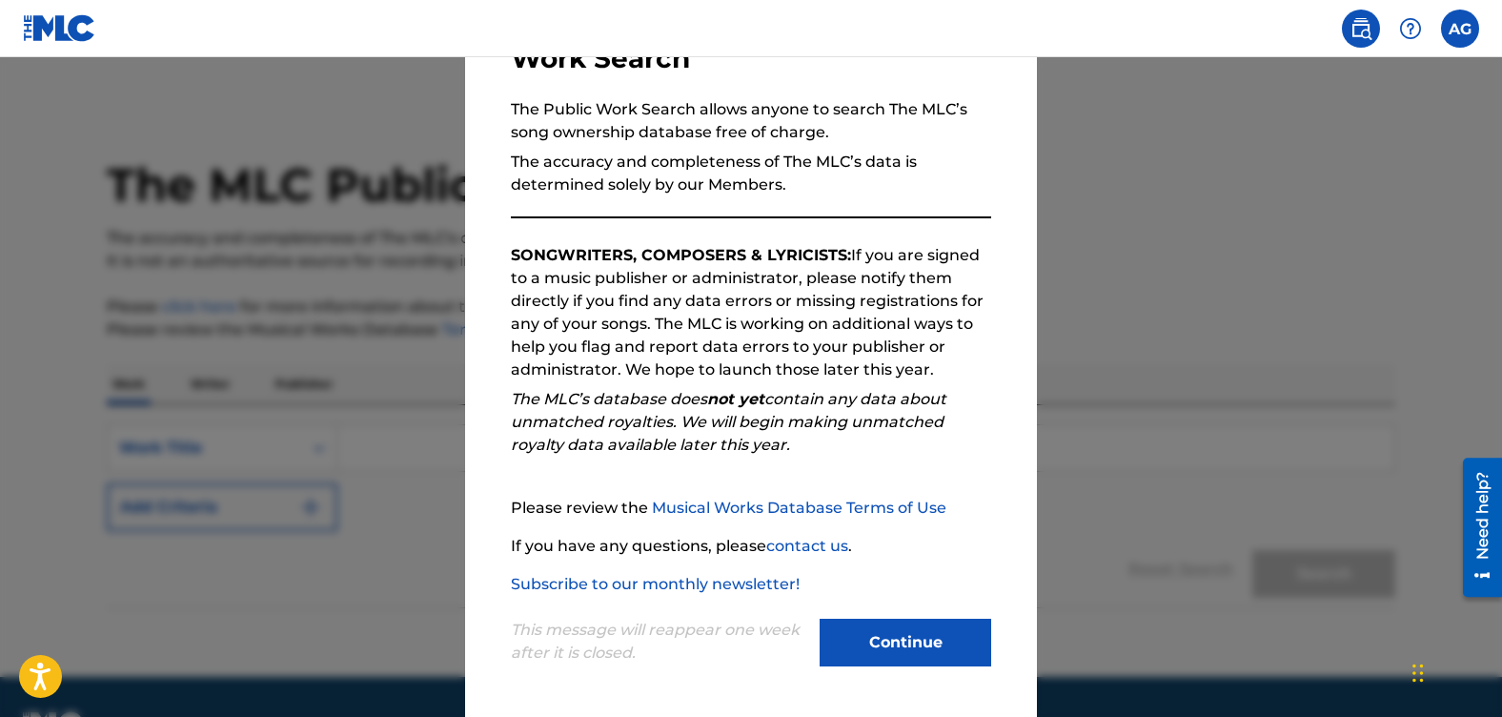
scroll to position [51, 0]
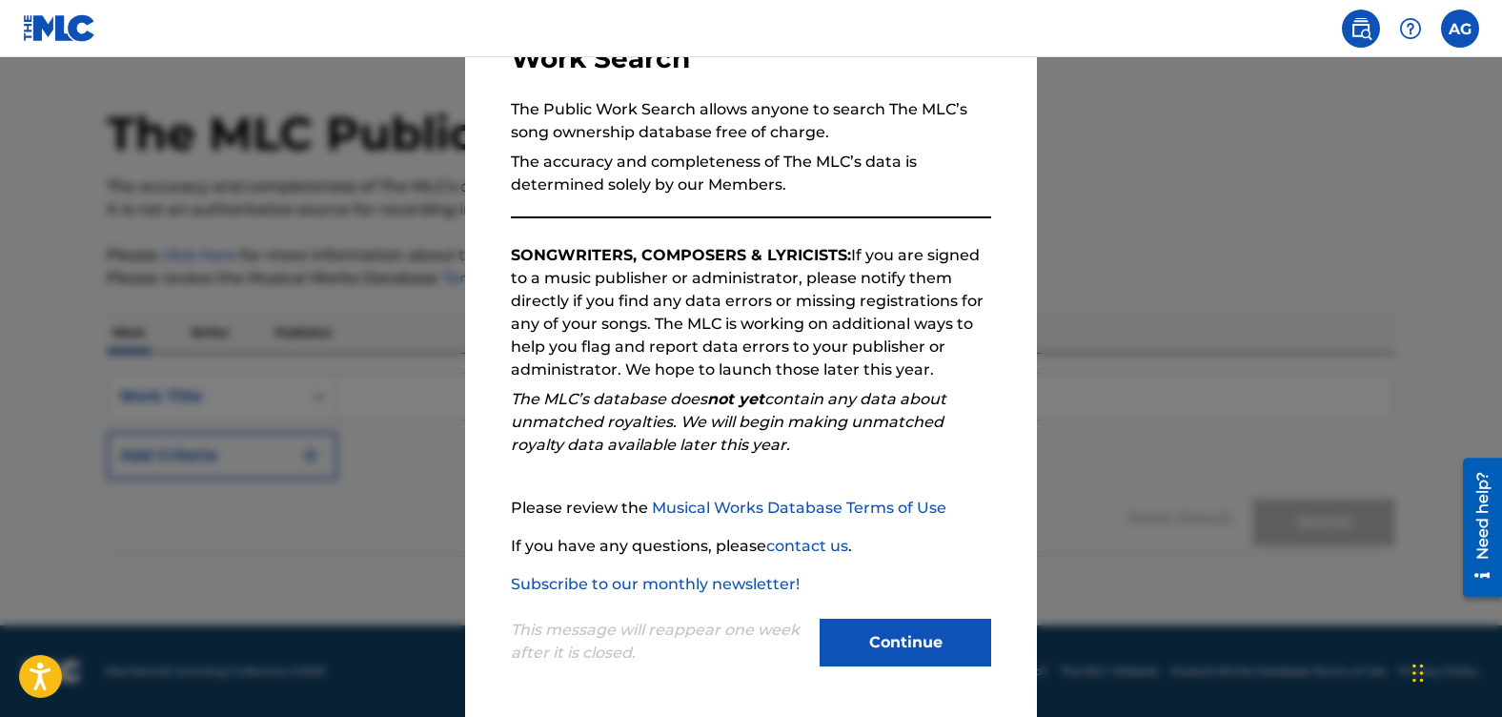
click at [732, 586] on link "Subscribe to our monthly newsletter!" at bounding box center [655, 584] width 289 height 18
